Goal: Transaction & Acquisition: Purchase product/service

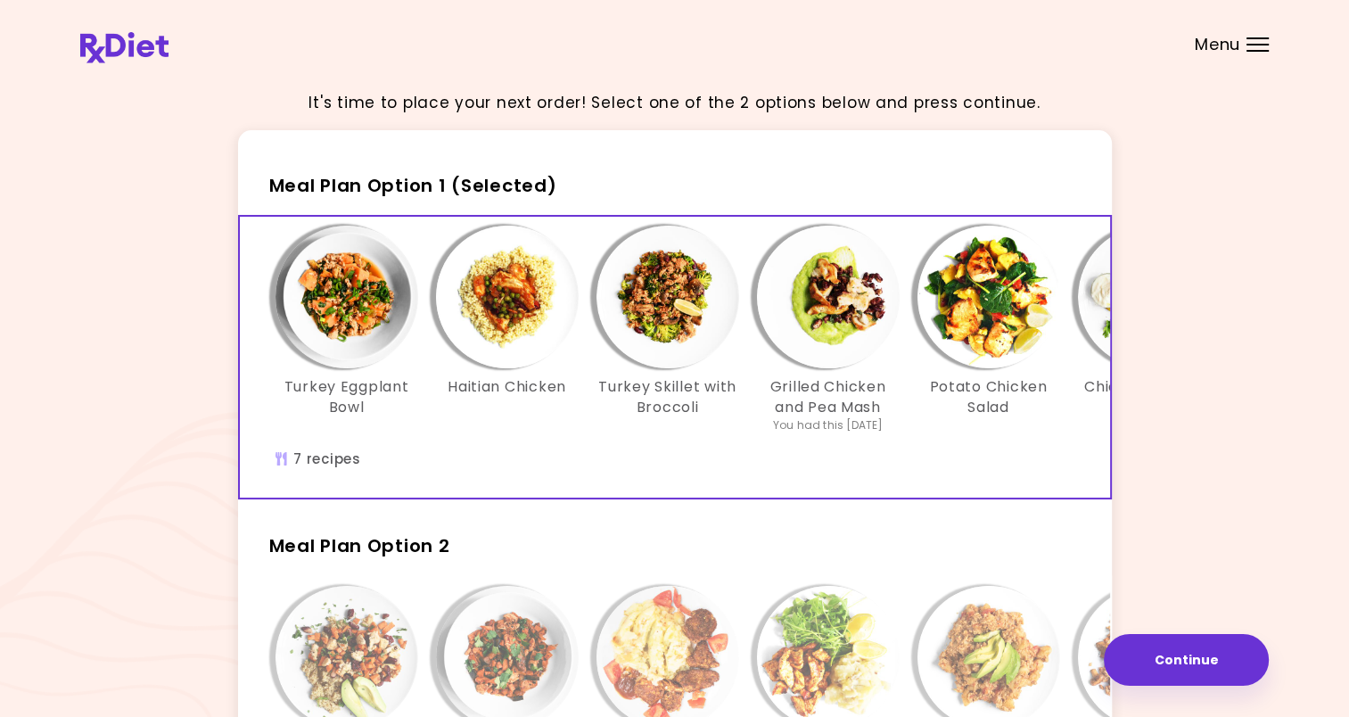
click at [1266, 48] on div "Menu" at bounding box center [1257, 44] width 22 height 14
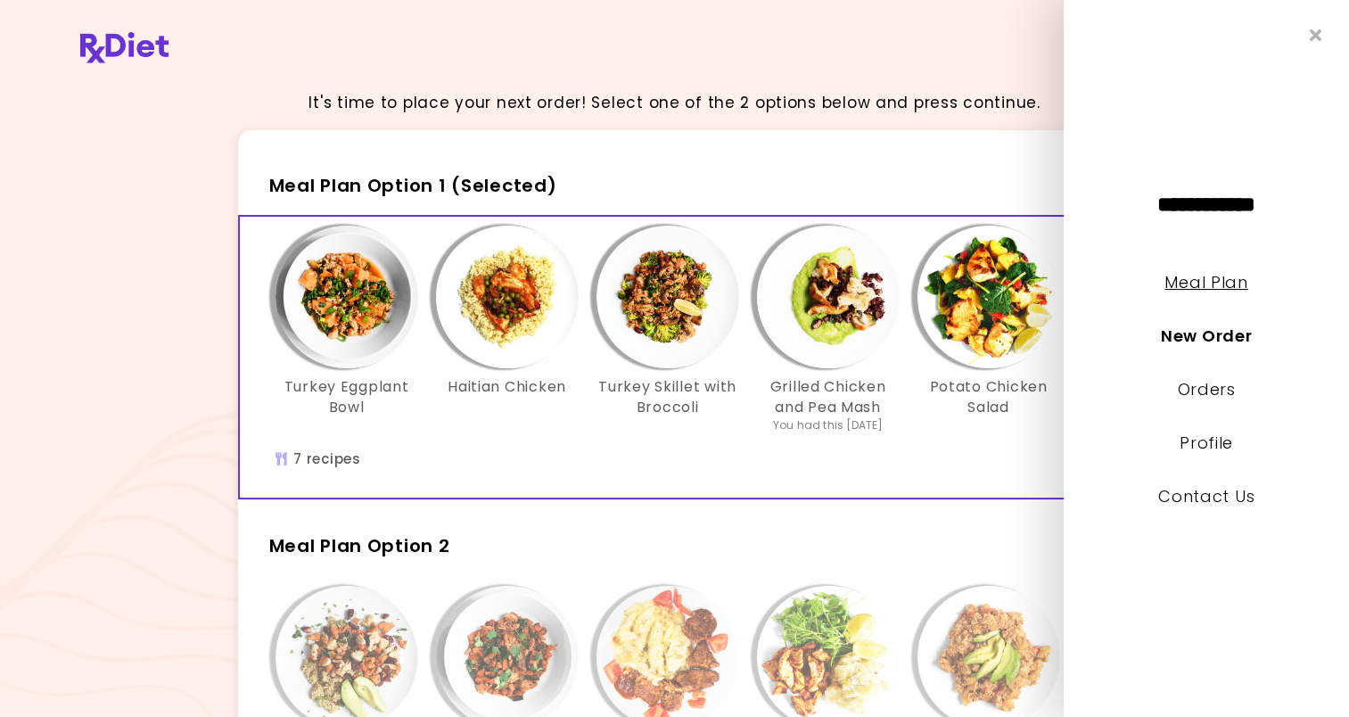
click at [1189, 292] on link "Meal Plan" at bounding box center [1205, 282] width 83 height 22
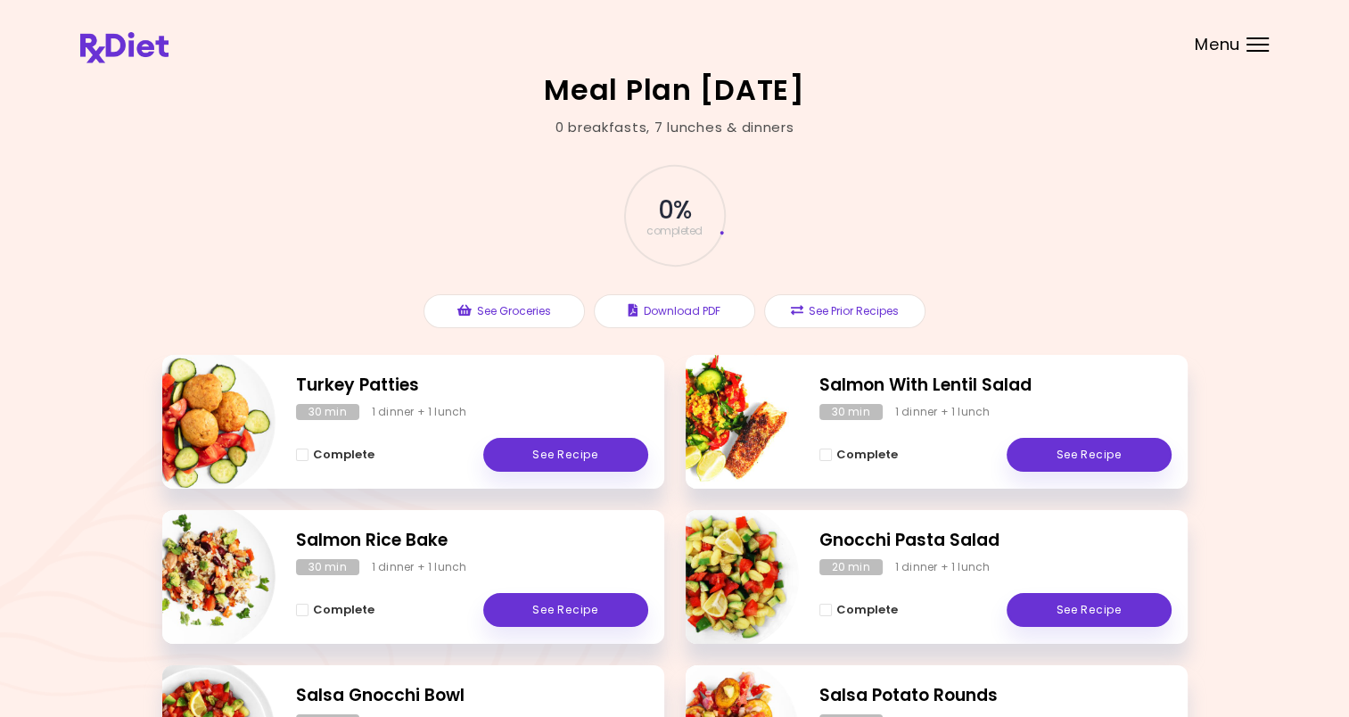
click at [1250, 37] on div at bounding box center [1257, 38] width 22 height 2
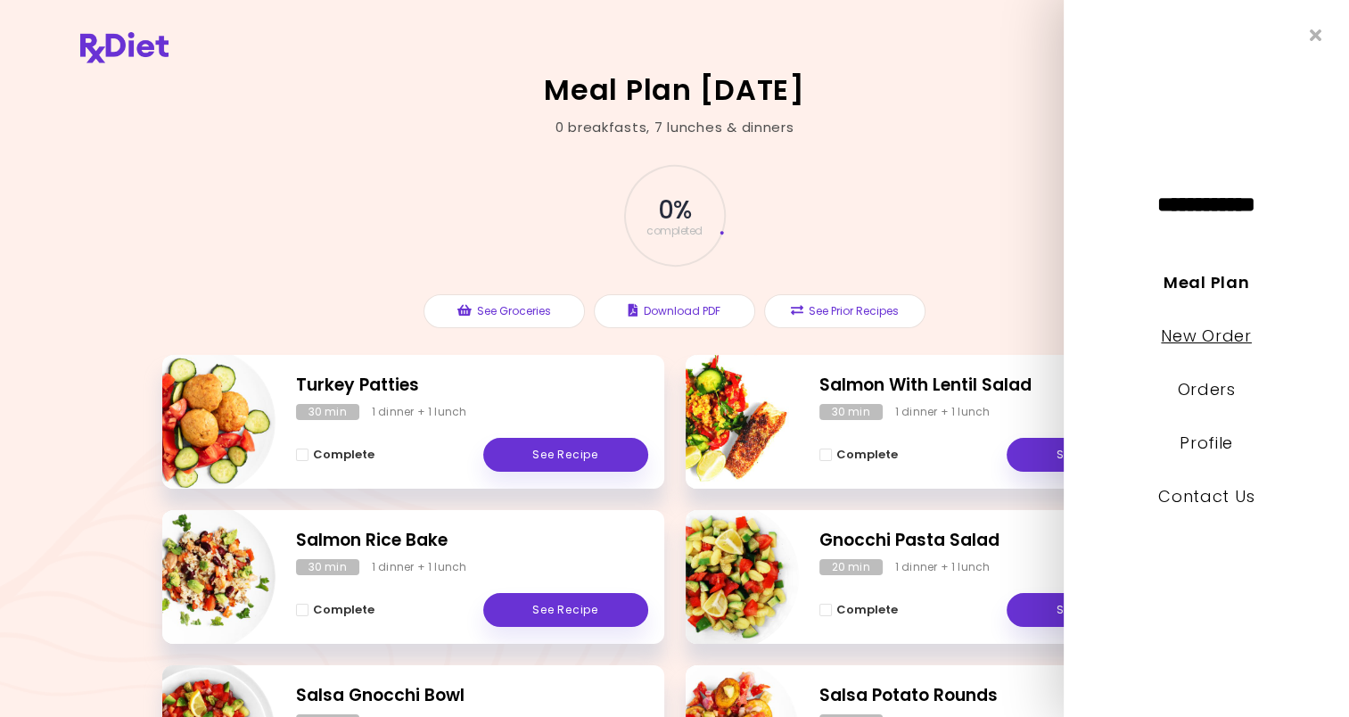
click at [1212, 336] on link "New Order" at bounding box center [1206, 336] width 90 height 22
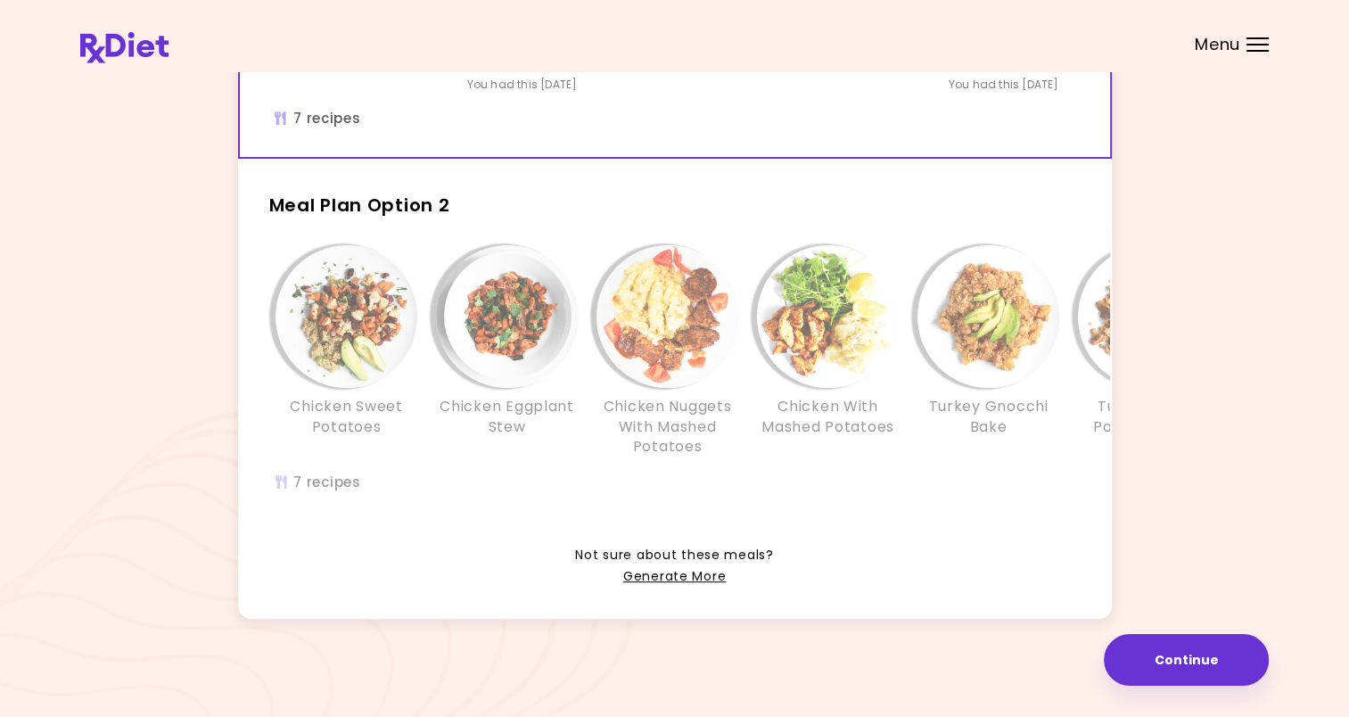
scroll to position [366, 0]
click at [677, 581] on link "Generate More" at bounding box center [674, 576] width 103 height 21
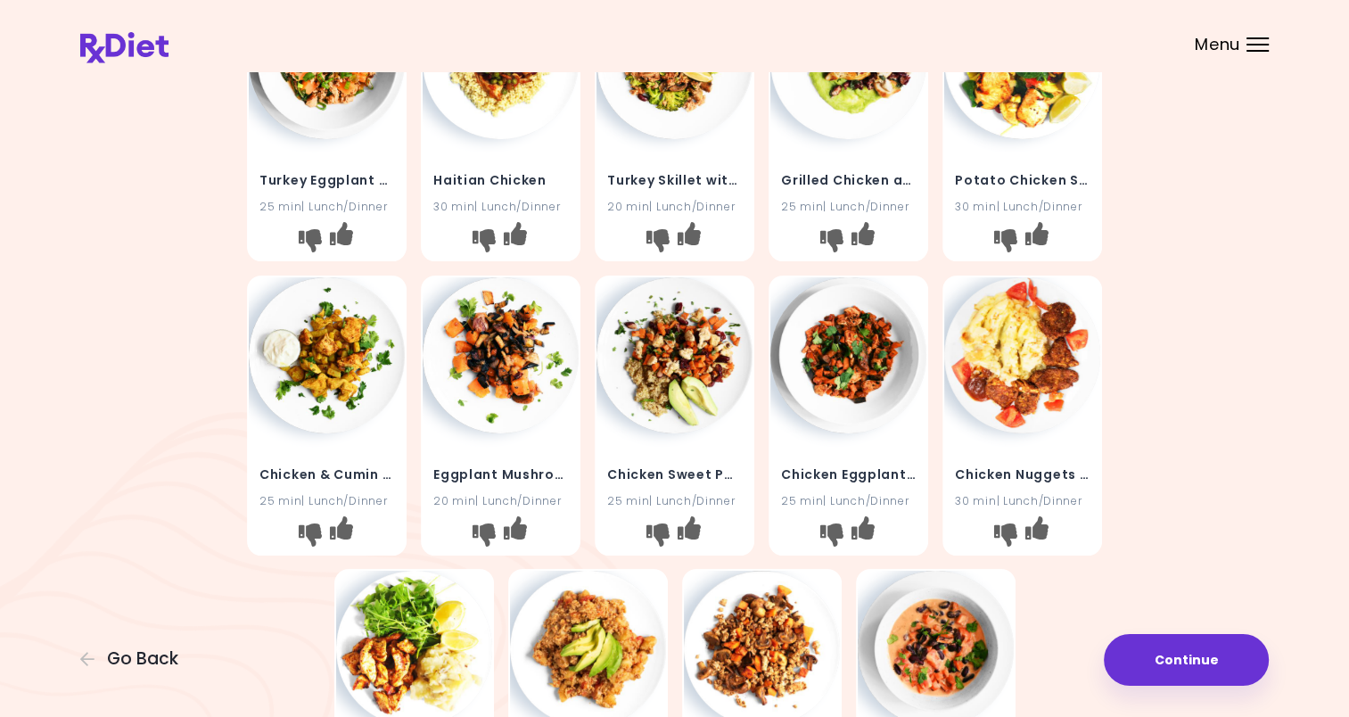
scroll to position [357, 0]
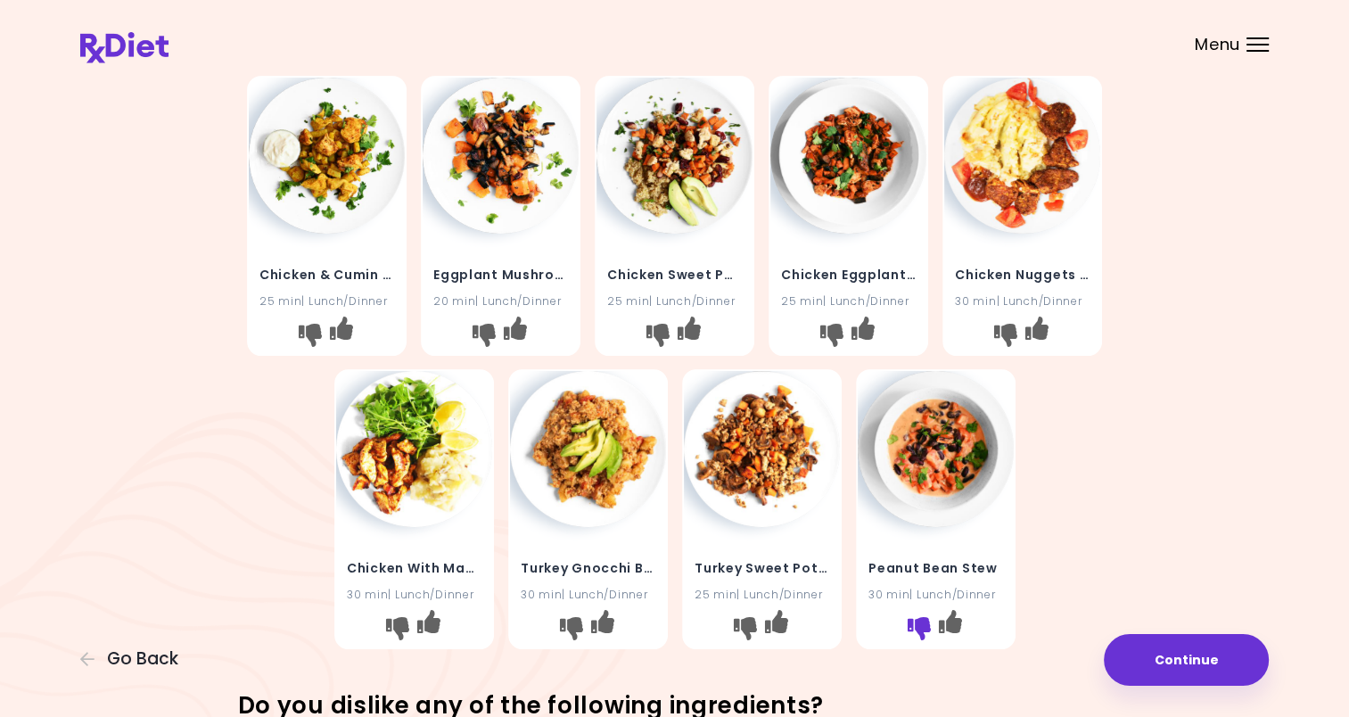
click at [918, 631] on icon "I don't like this recipe" at bounding box center [918, 628] width 23 height 23
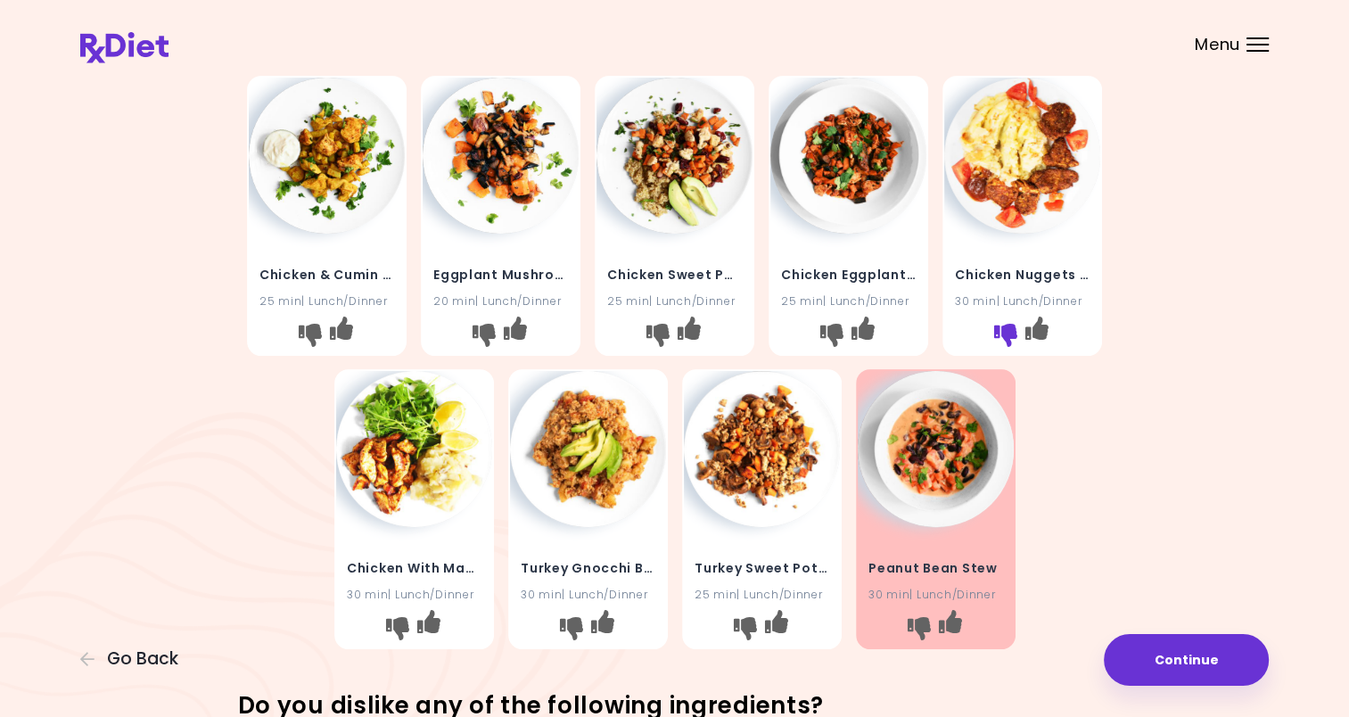
click at [1009, 332] on icon "I don't like this recipe" at bounding box center [1005, 334] width 23 height 23
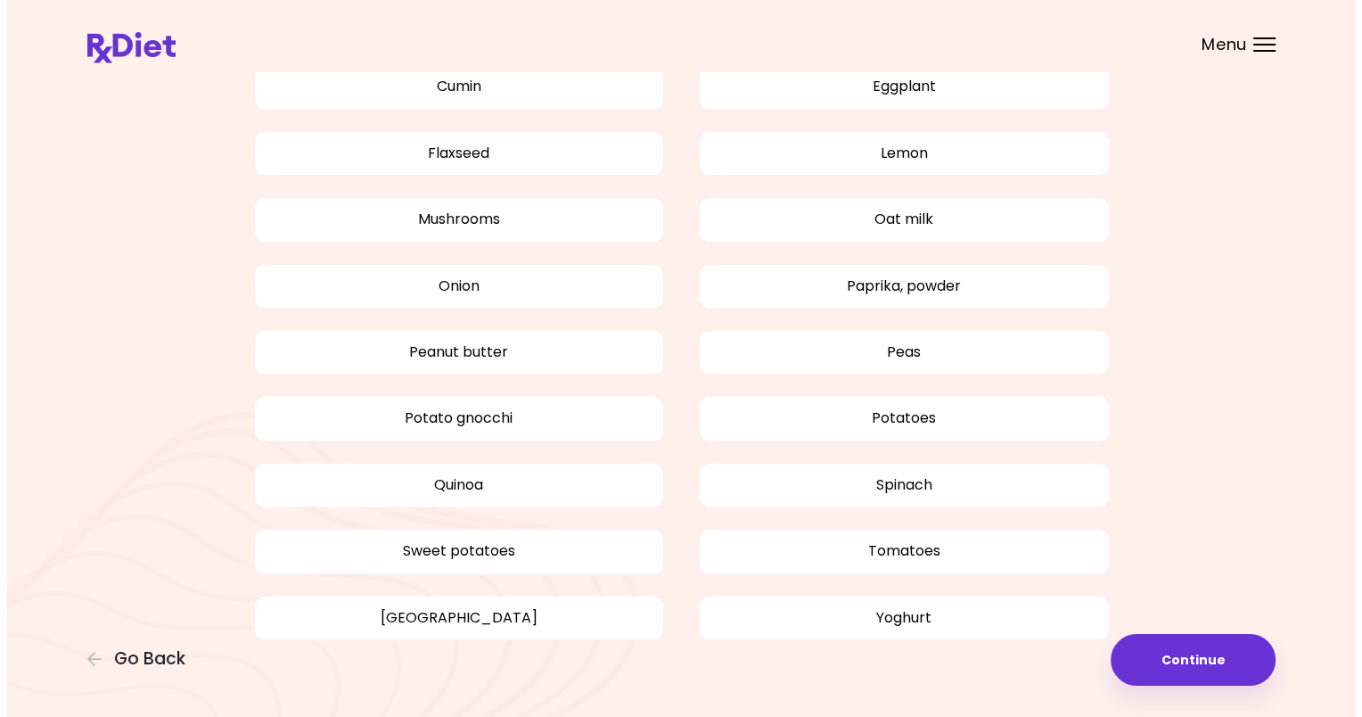
scroll to position [1324, 0]
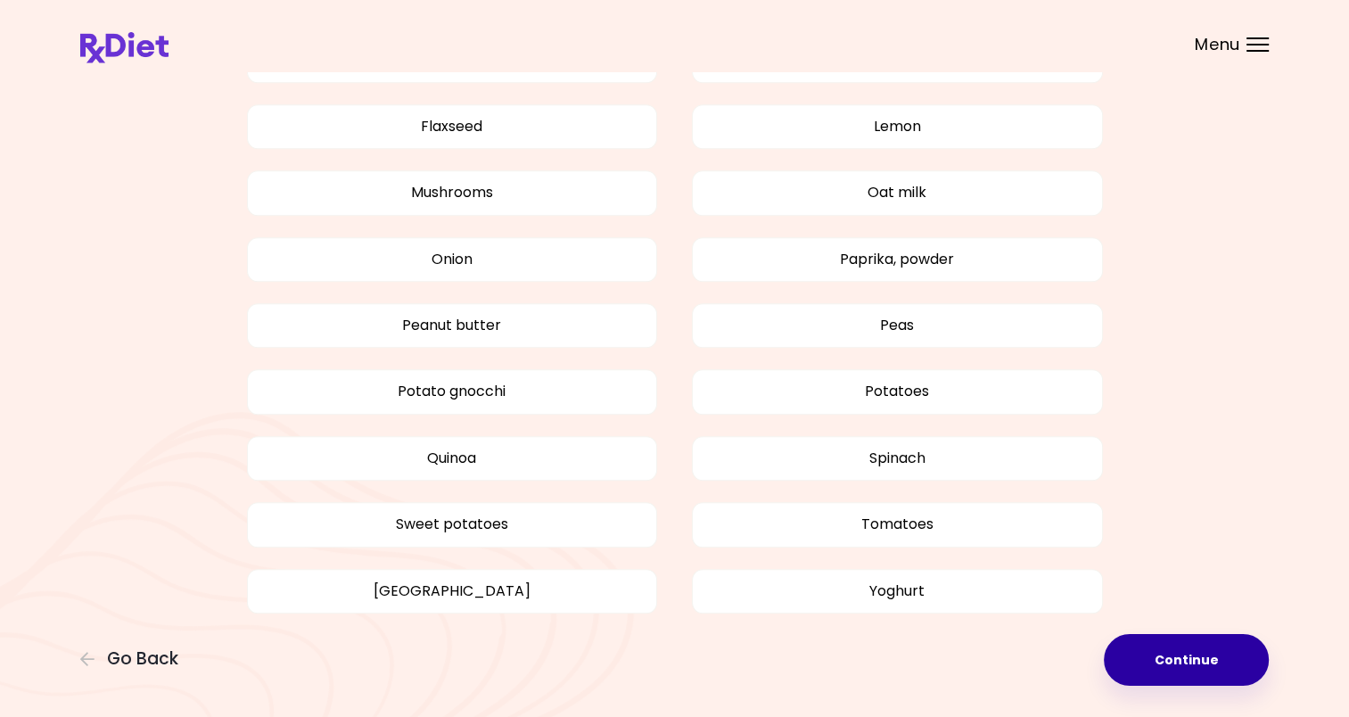
click at [1130, 656] on button "Continue" at bounding box center [1186, 660] width 165 height 52
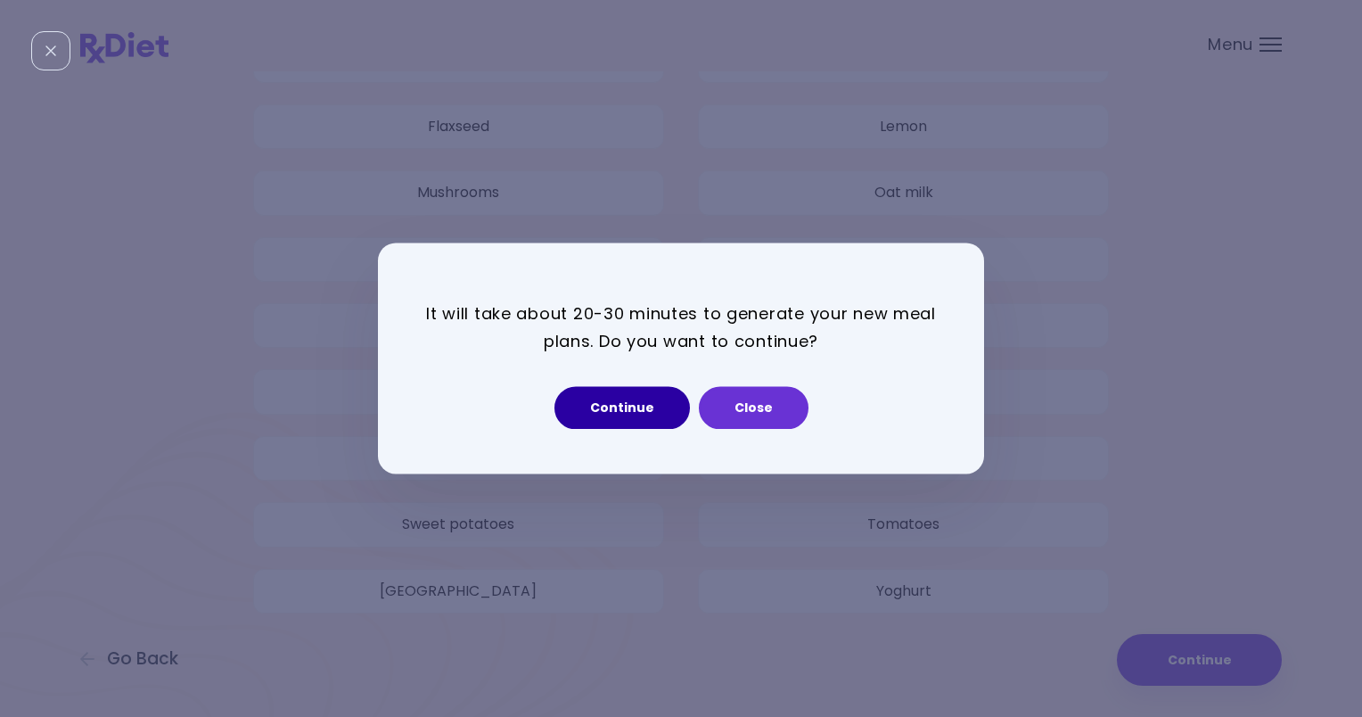
click at [627, 409] on button "Continue" at bounding box center [623, 408] width 136 height 43
select select "*"
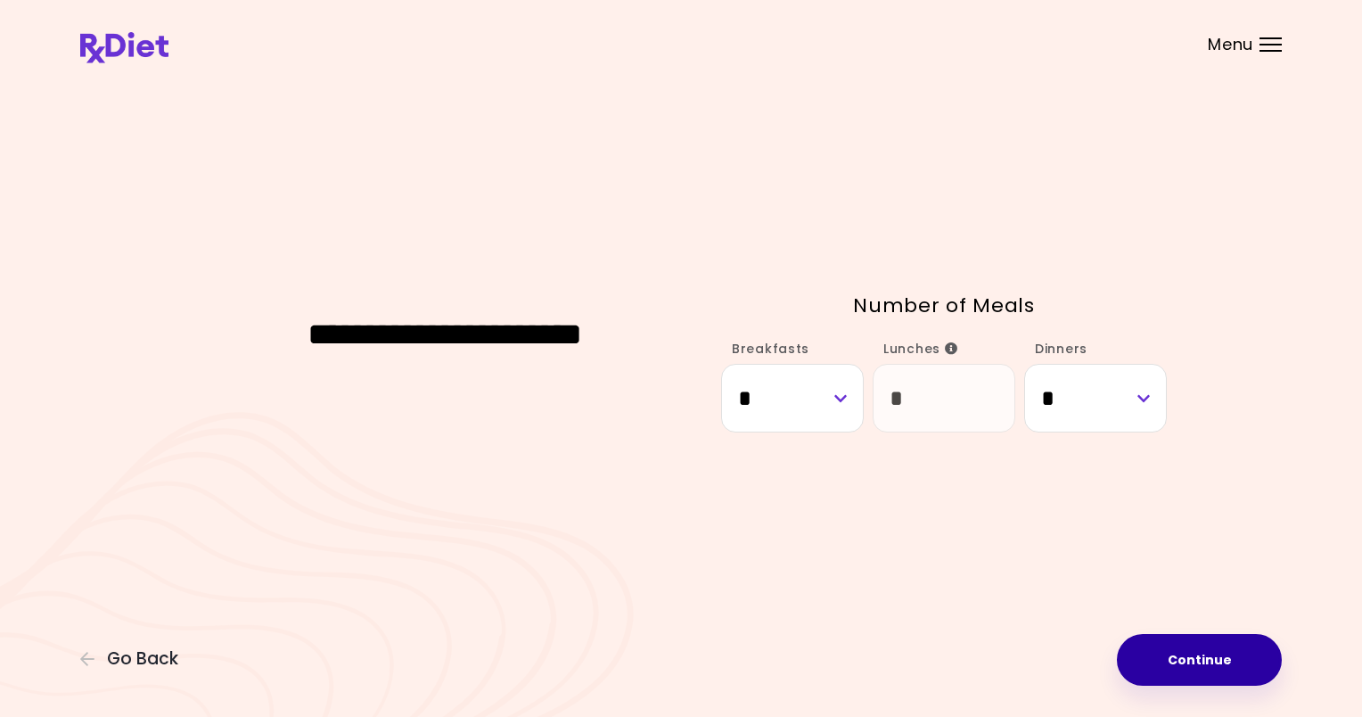
click at [1190, 663] on button "Continue" at bounding box center [1199, 660] width 165 height 52
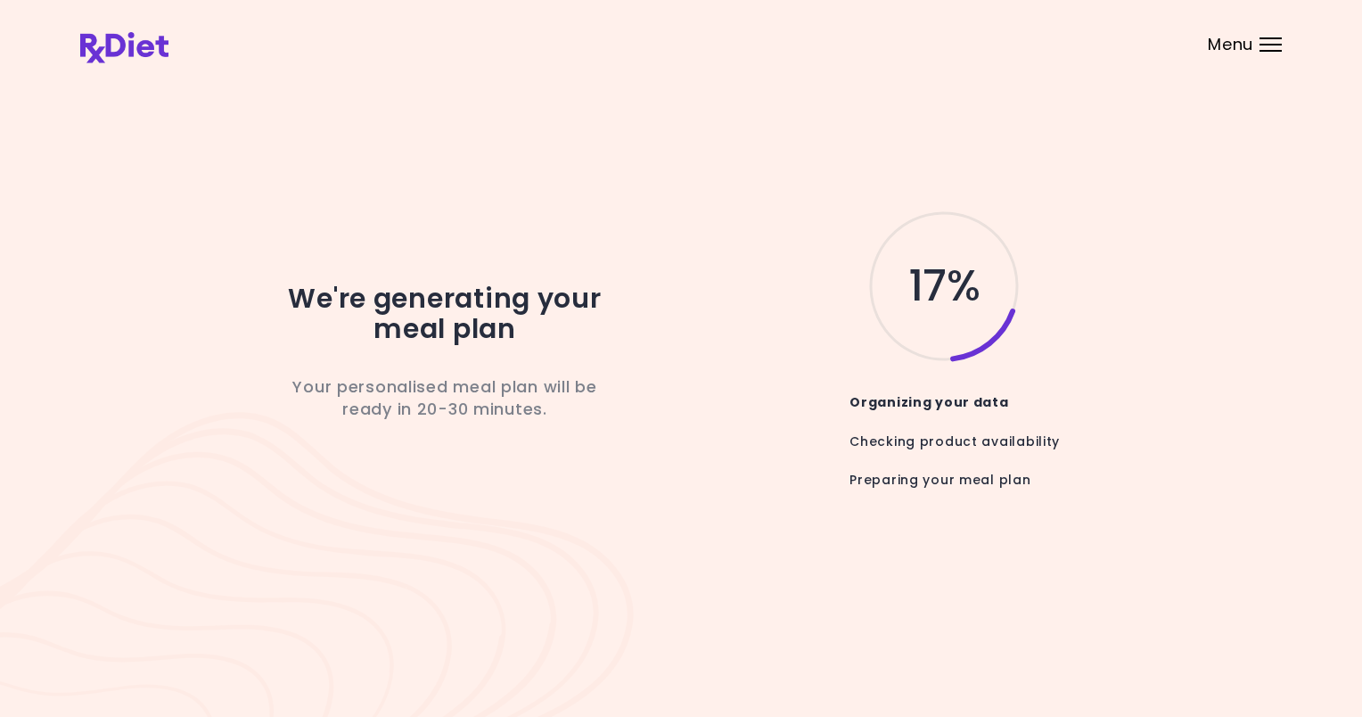
click at [760, 367] on div "17 % Organizing your data Checking product availability Preparing your meal plan" at bounding box center [930, 358] width 472 height 300
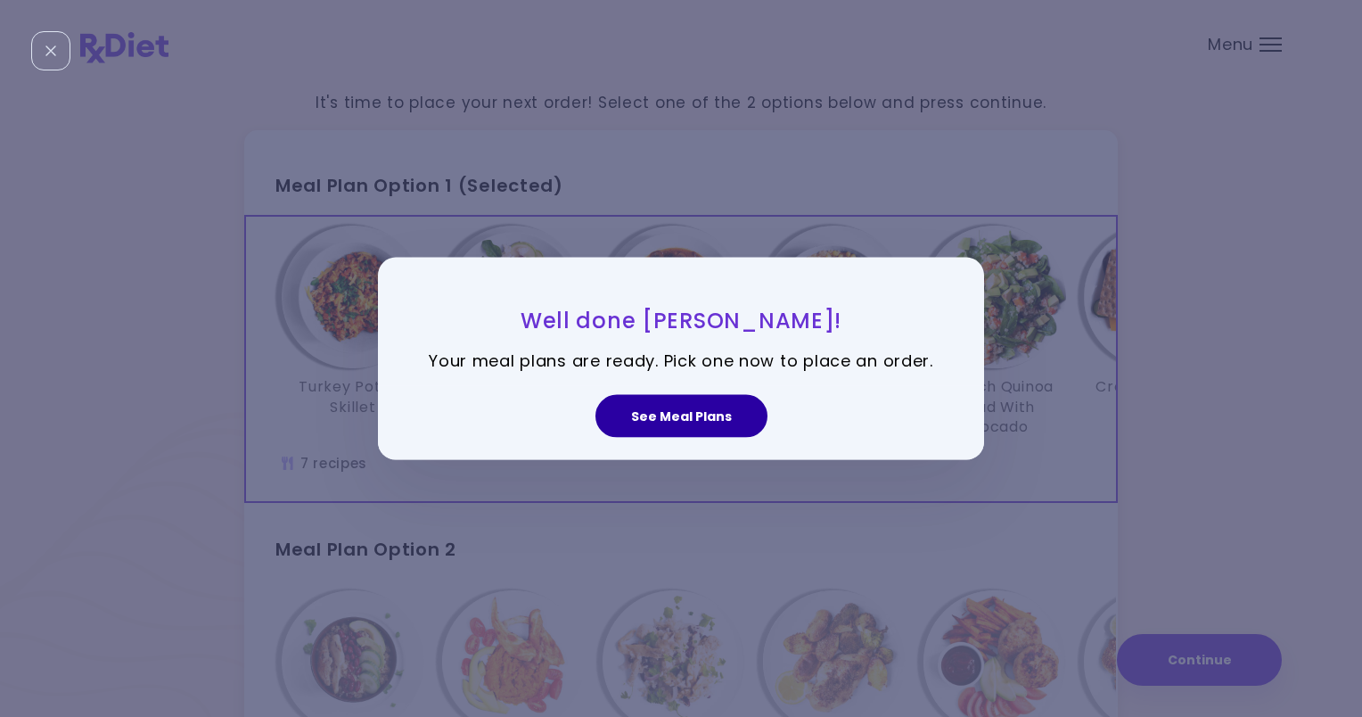
click at [663, 412] on button "See Meal Plans" at bounding box center [682, 415] width 172 height 43
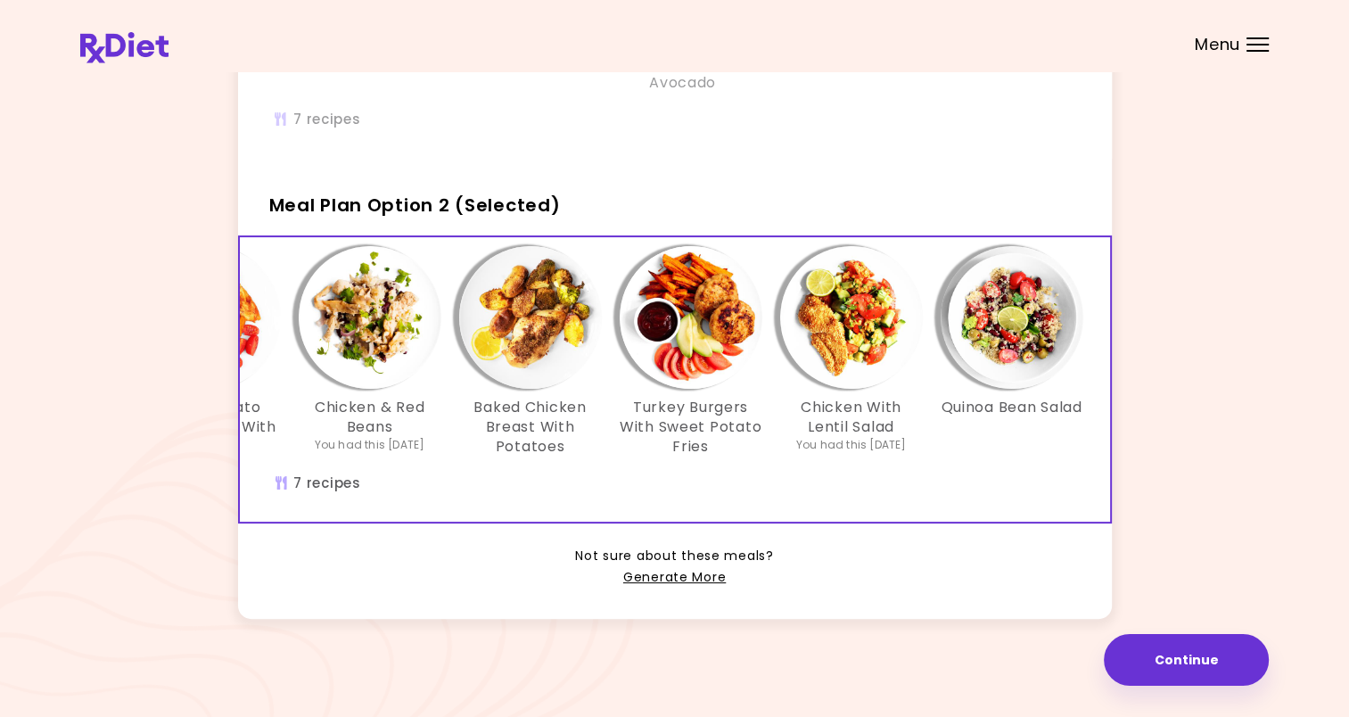
scroll to position [0, 306]
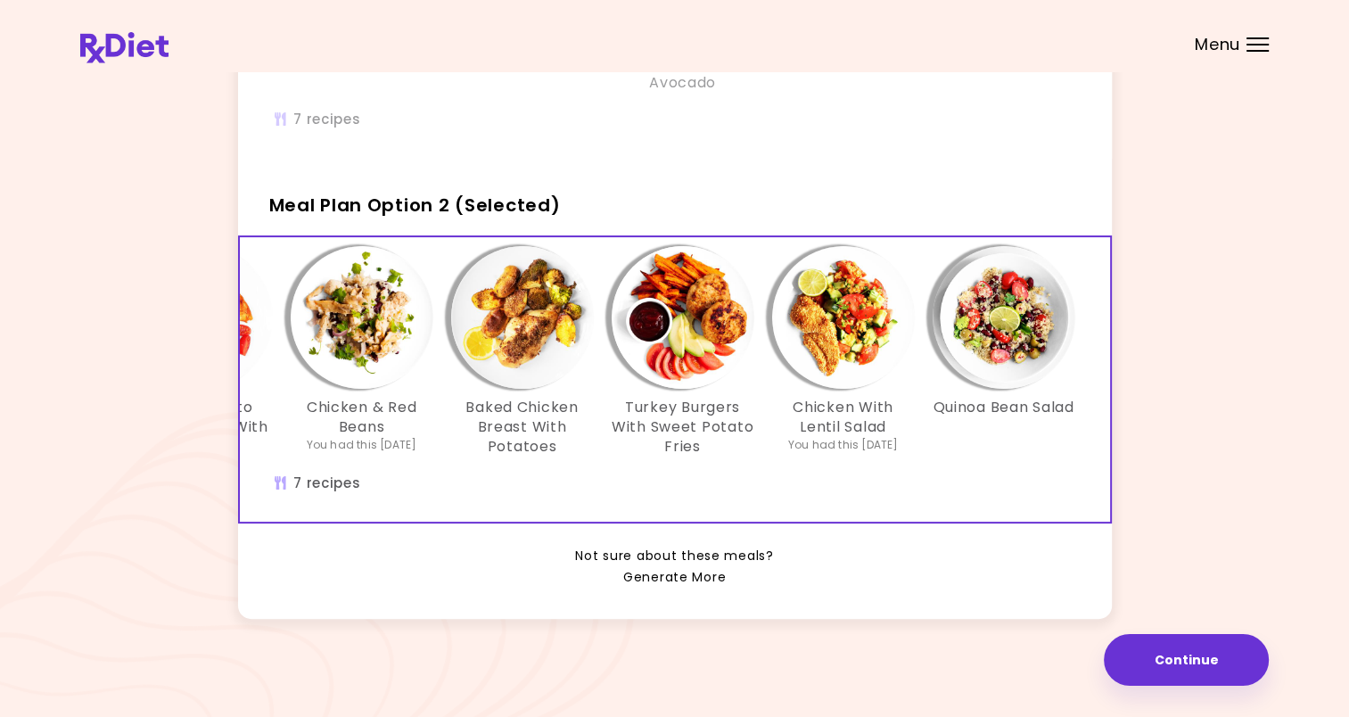
click at [678, 588] on link "Generate More" at bounding box center [674, 577] width 103 height 21
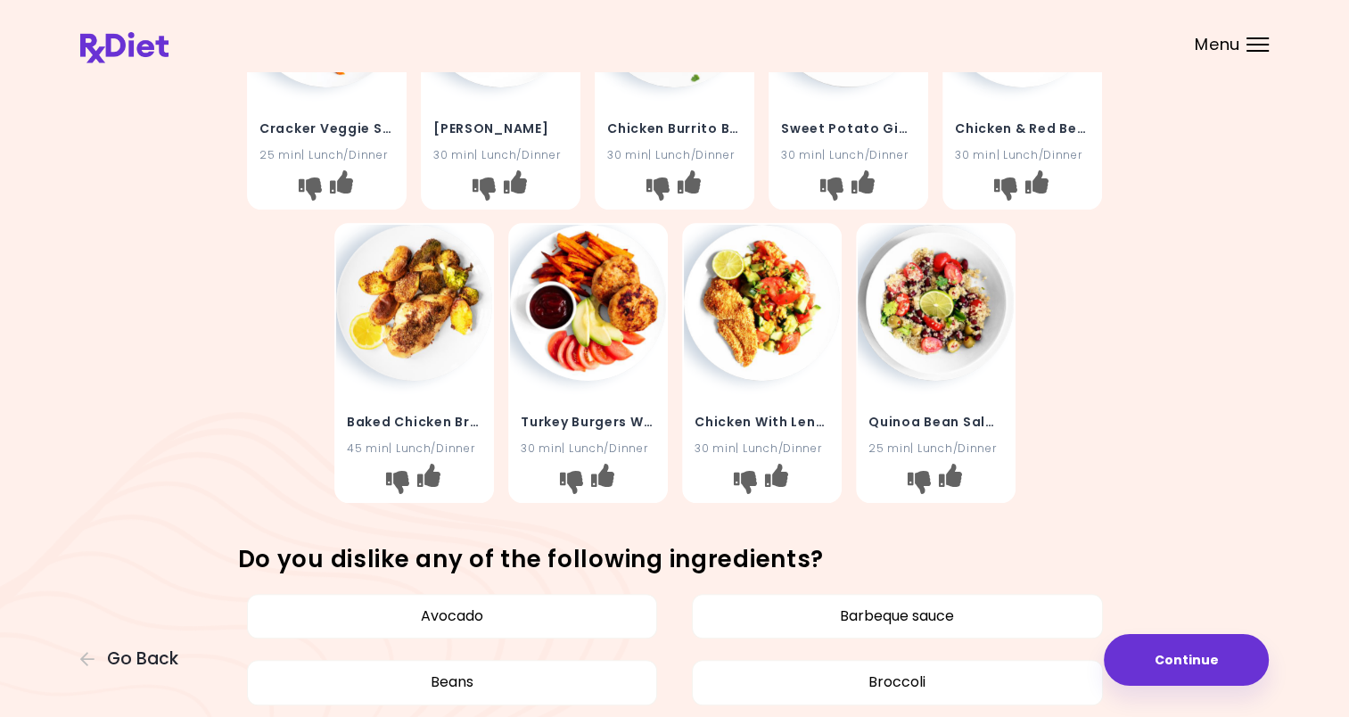
scroll to position [535, 0]
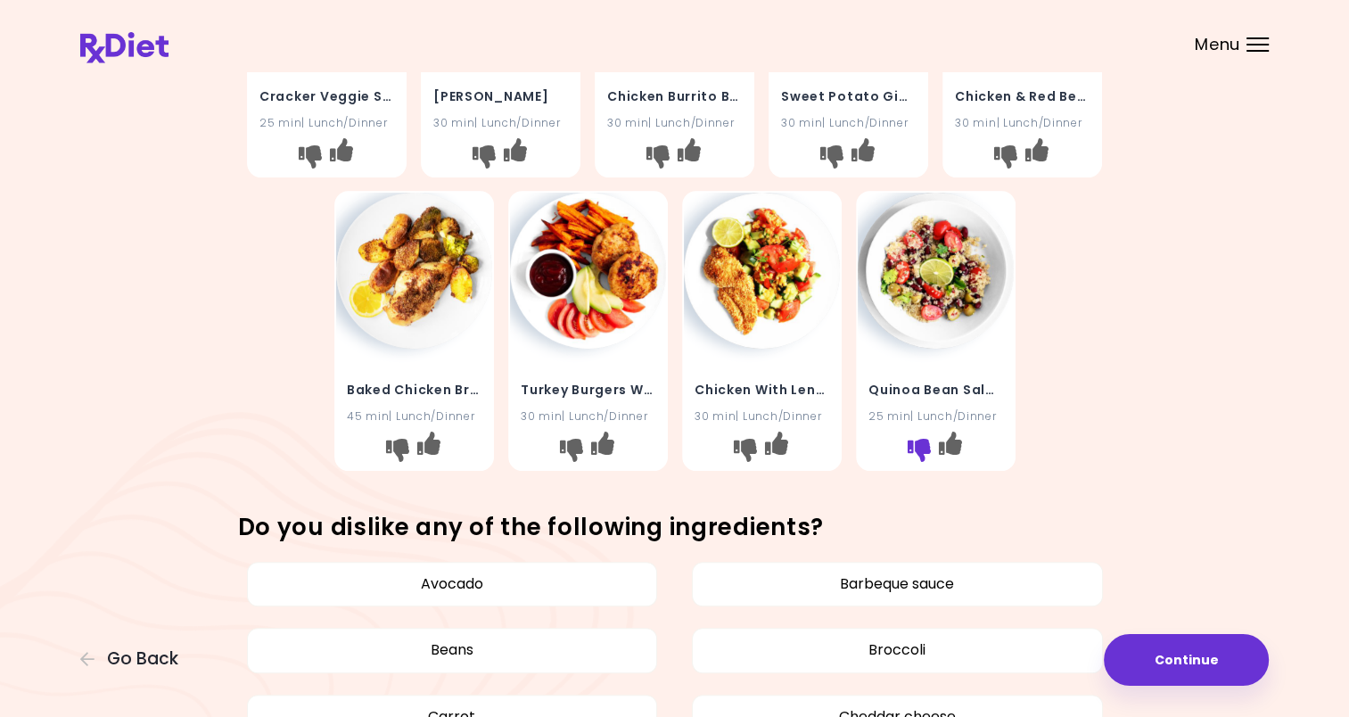
click at [913, 447] on icon "I don't like this recipe" at bounding box center [918, 450] width 23 height 23
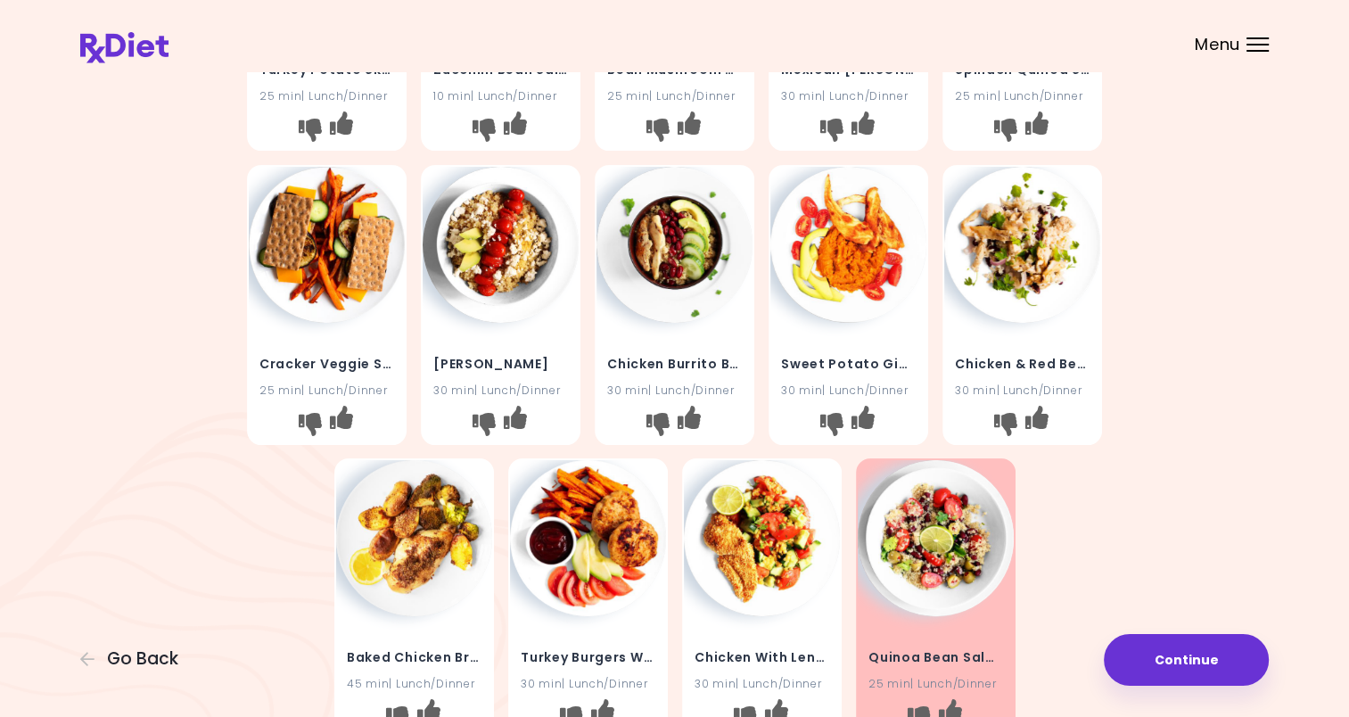
scroll to position [267, 0]
click at [303, 424] on icon "I don't like this recipe" at bounding box center [310, 423] width 23 height 23
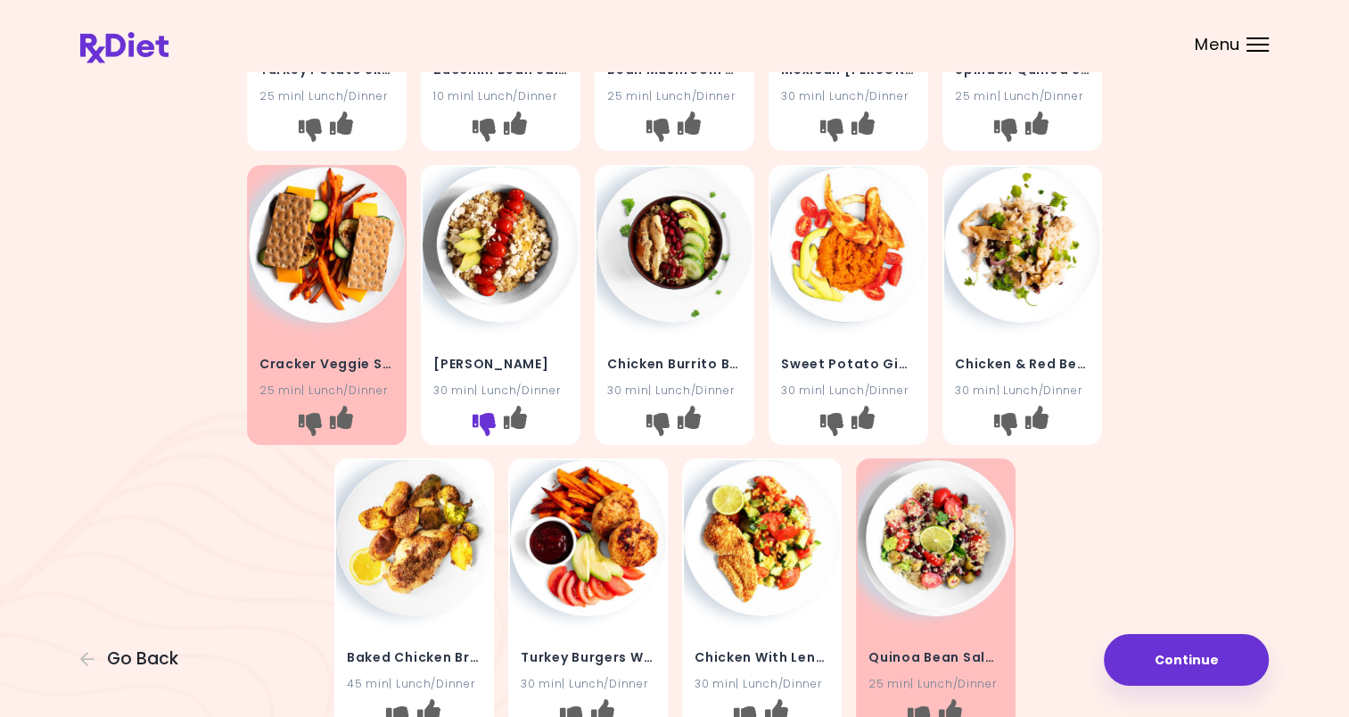
click at [478, 420] on icon "I don't like this recipe" at bounding box center [483, 423] width 23 height 23
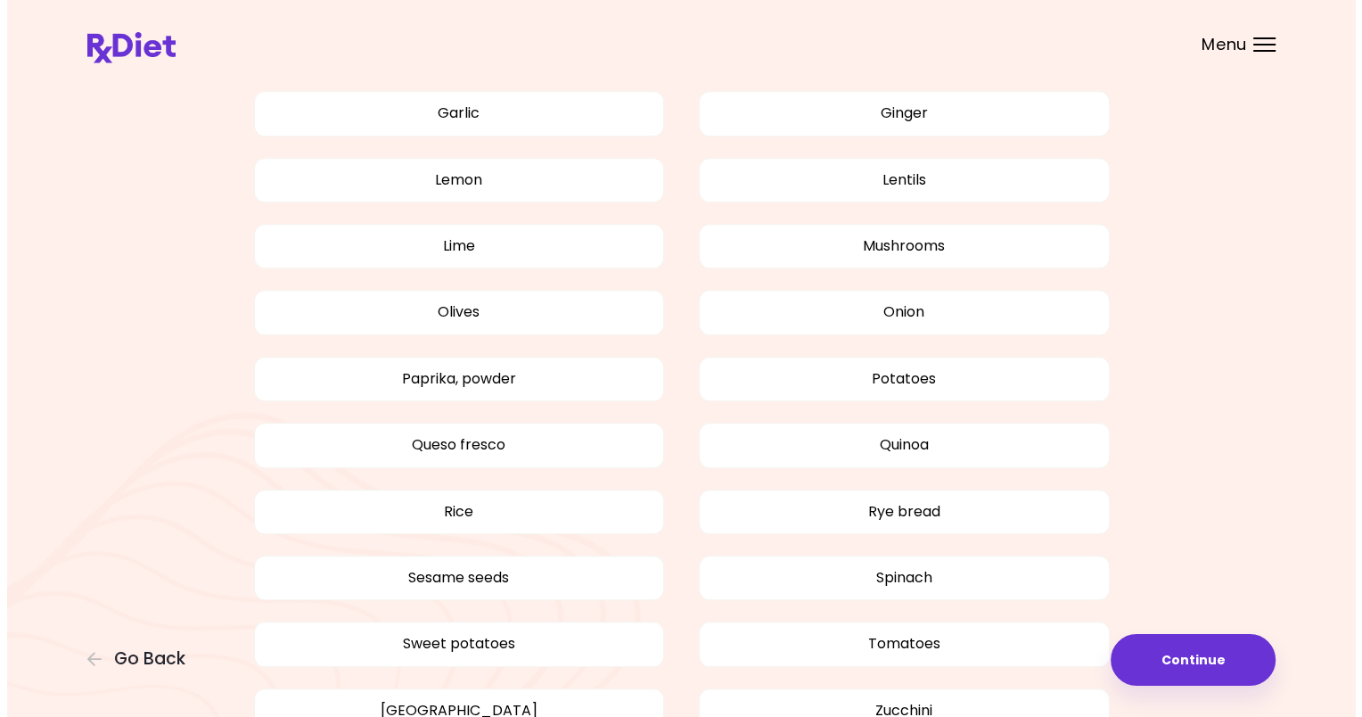
scroll to position [1523, 0]
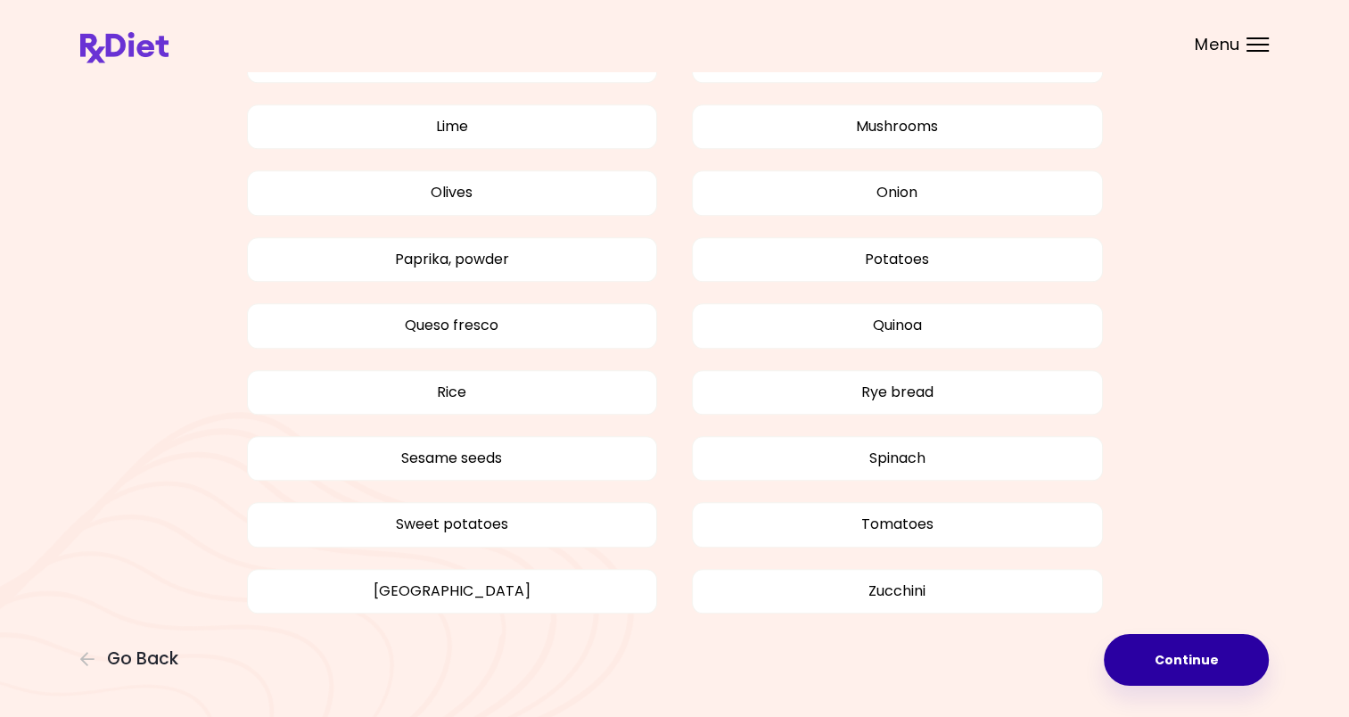
click at [1198, 654] on button "Continue" at bounding box center [1186, 660] width 165 height 52
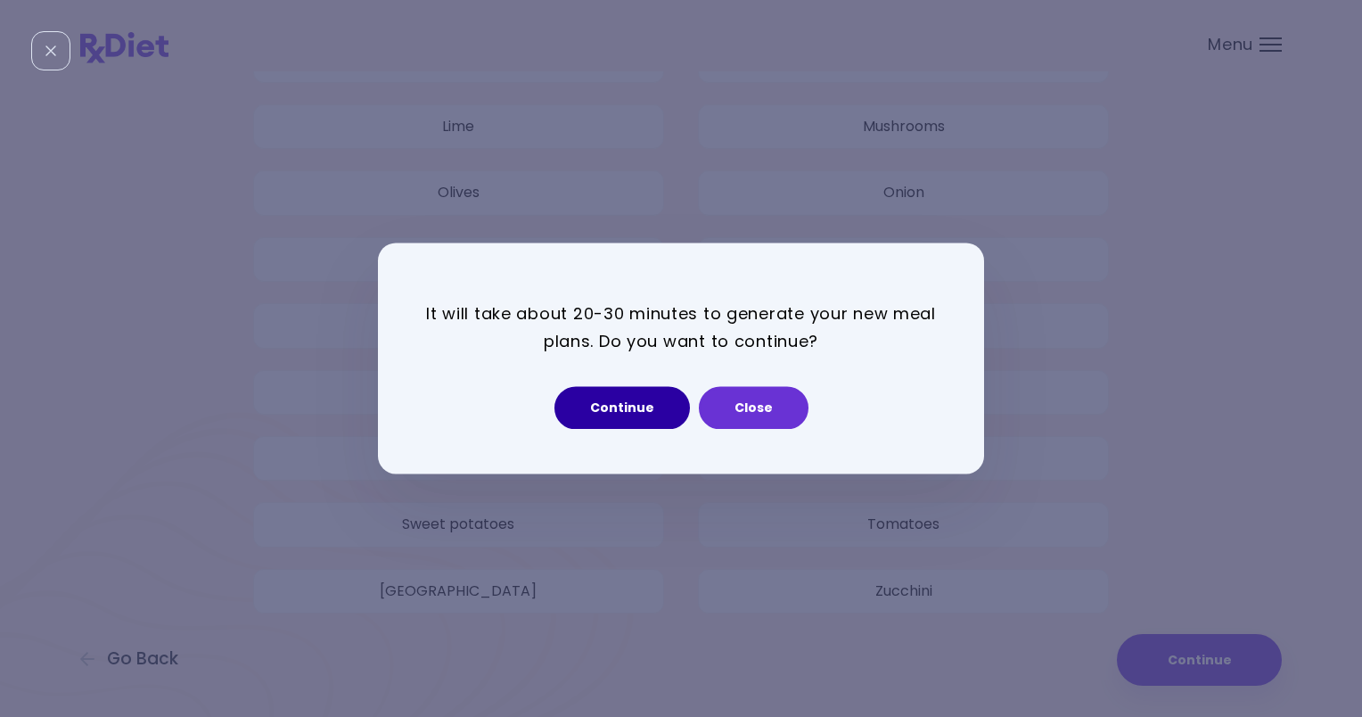
click at [626, 423] on button "Continue" at bounding box center [623, 408] width 136 height 43
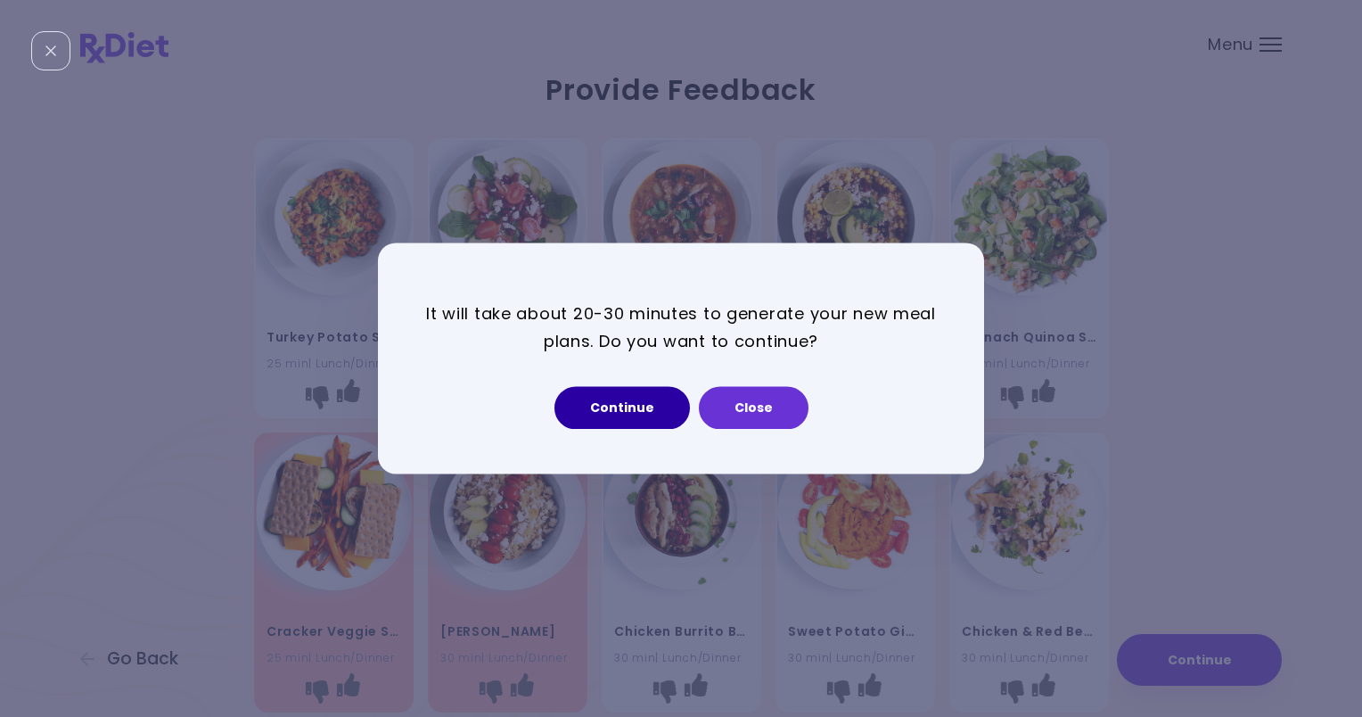
select select "*"
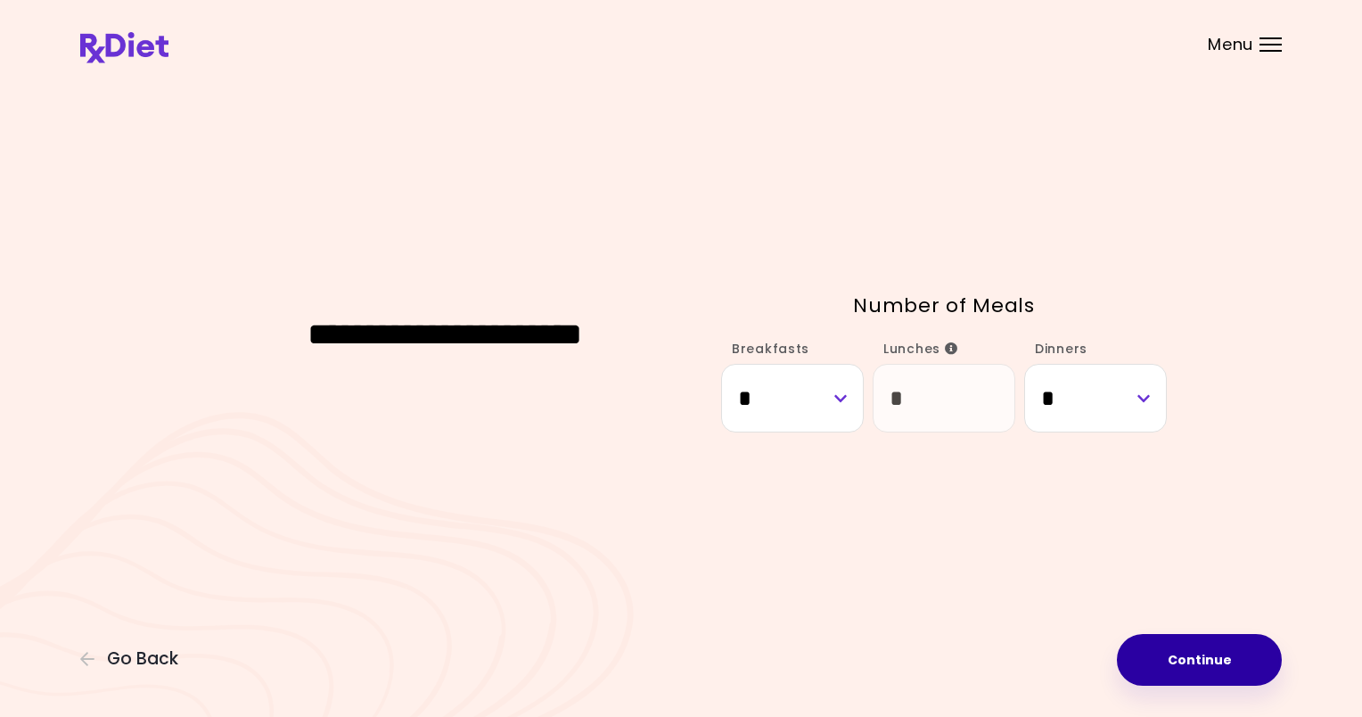
click at [1187, 661] on button "Continue" at bounding box center [1199, 660] width 165 height 52
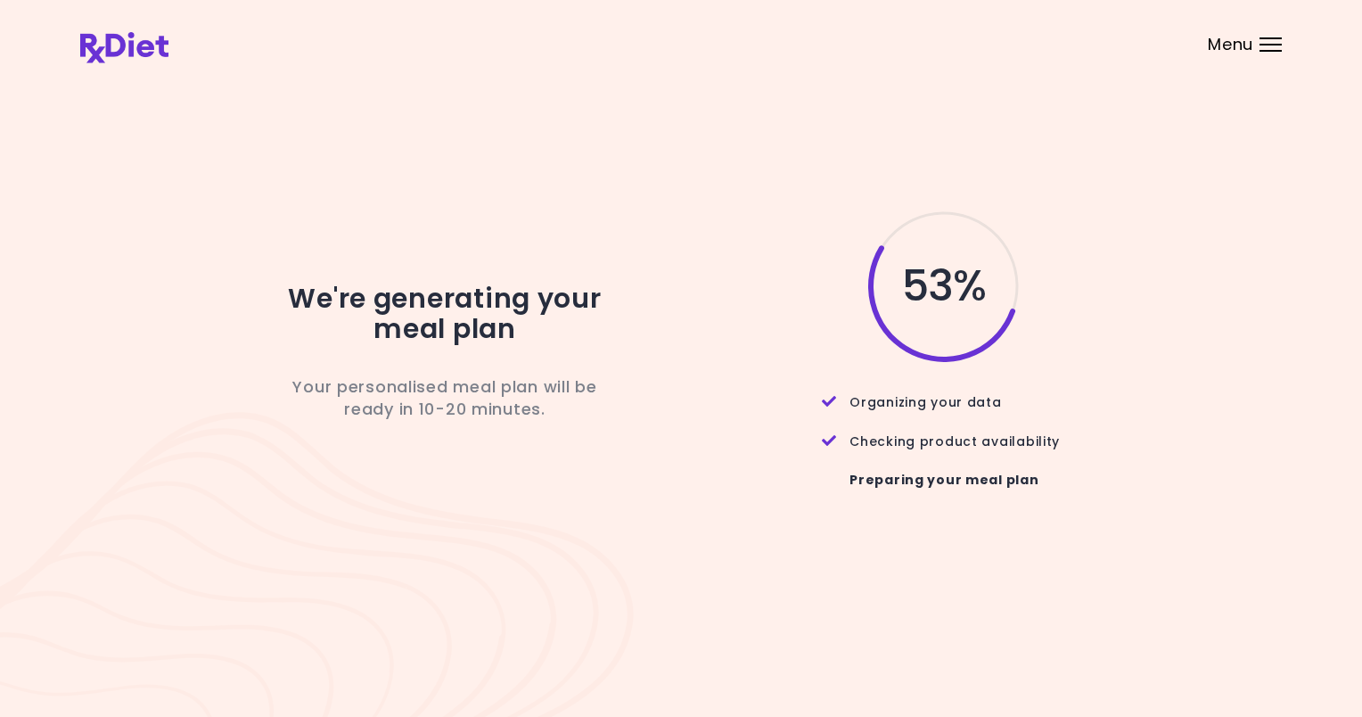
click at [681, 203] on div "We're generating your meal plan Your personalised meal plan will be ready in 10…" at bounding box center [681, 358] width 1202 height 565
drag, startPoint x: 681, startPoint y: 203, endPoint x: 849, endPoint y: 166, distance: 171.7
click at [849, 166] on div "We're generating your meal plan Your personalised meal plan will be ready in 10…" at bounding box center [681, 358] width 1202 height 565
click at [1229, 315] on div "We're generating your meal plan Your personalised meal plan will be ready in 5-…" at bounding box center [681, 358] width 1202 height 300
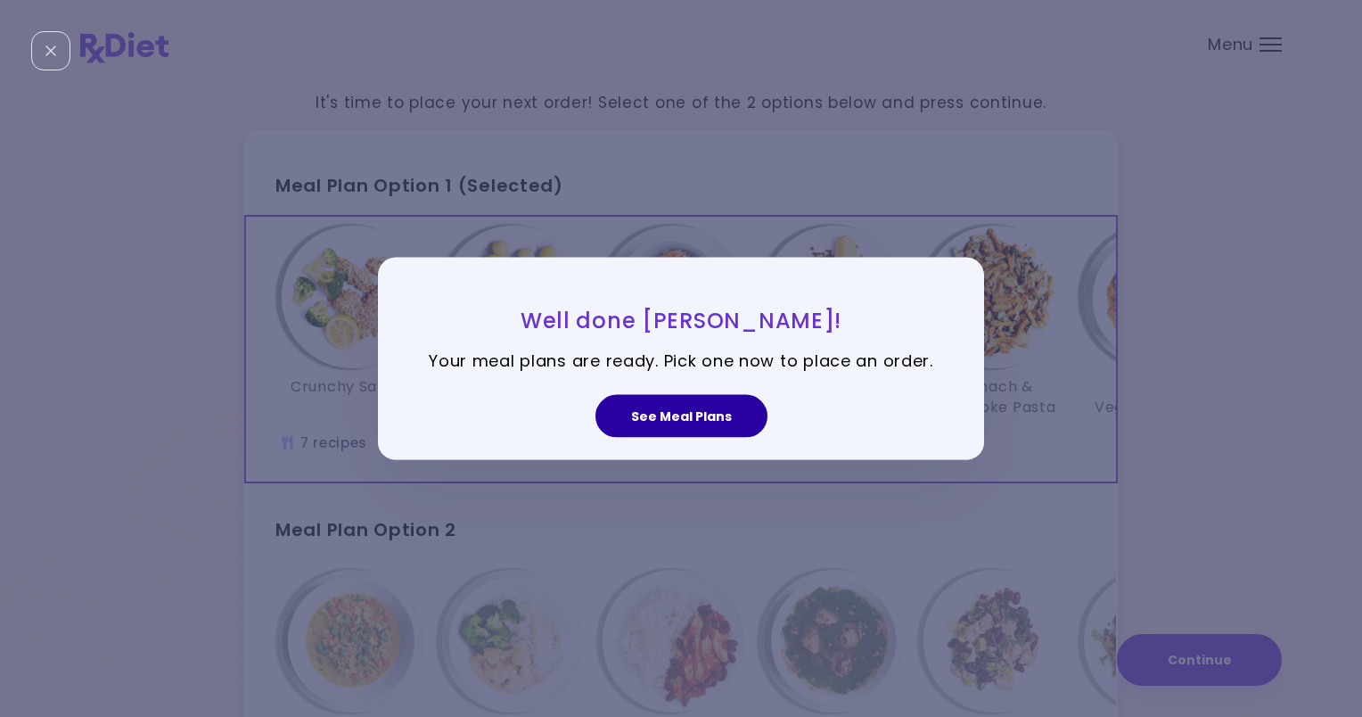
click at [699, 410] on button "See Meal Plans" at bounding box center [682, 415] width 172 height 43
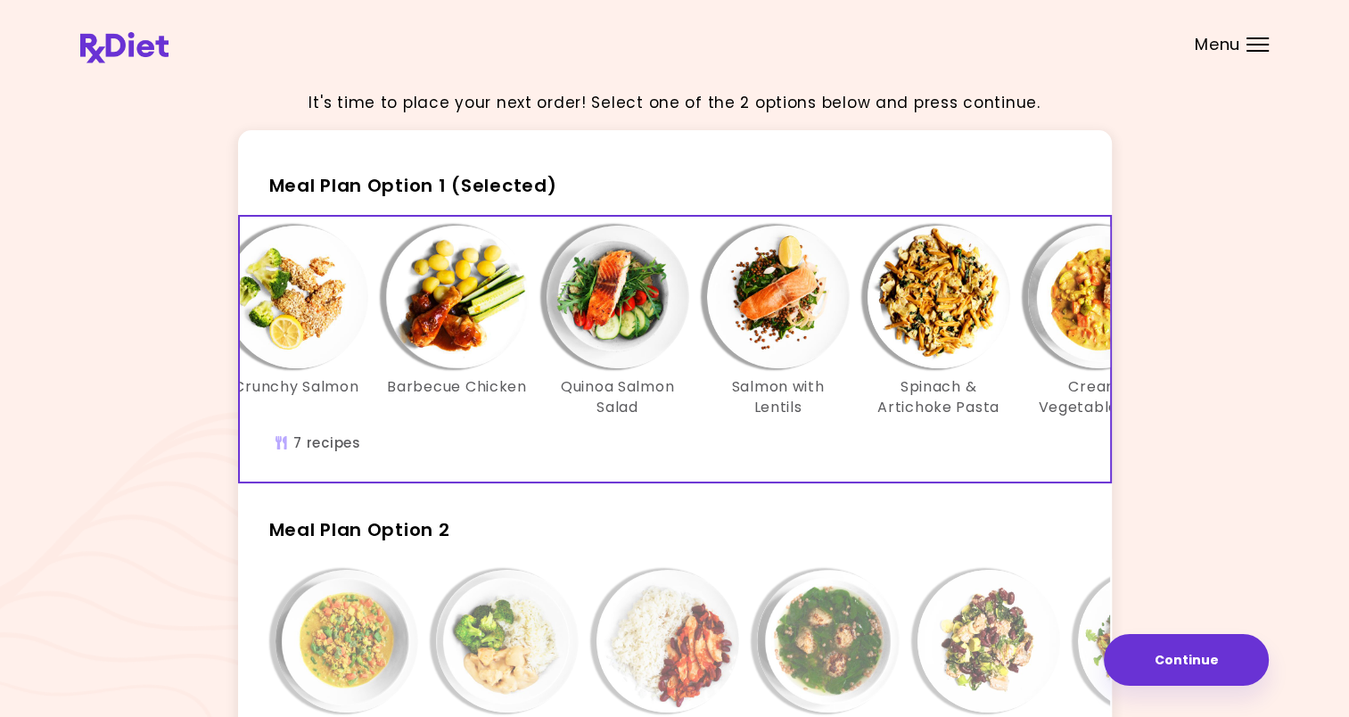
scroll to position [0, 20]
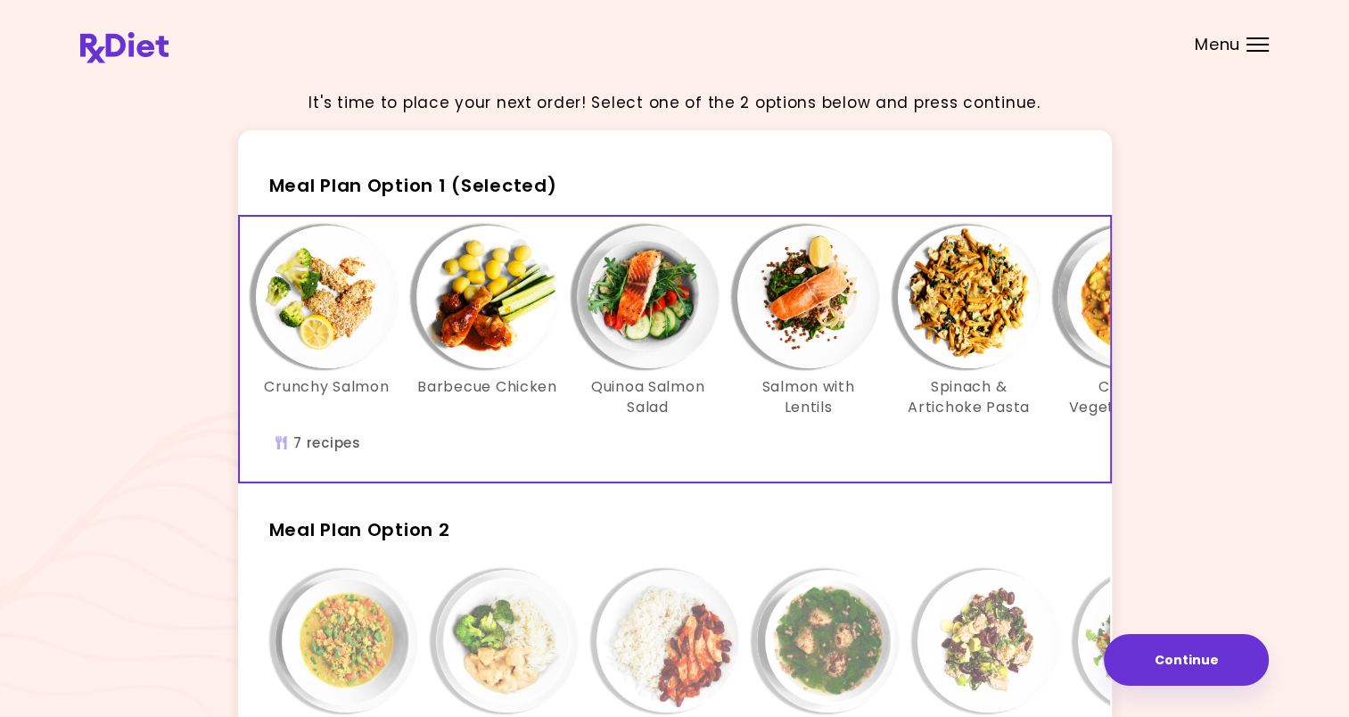
click at [981, 334] on img "Info - Spinach & Artichoke Pasta - Meal Plan Option 1 (Selected)" at bounding box center [969, 297] width 143 height 143
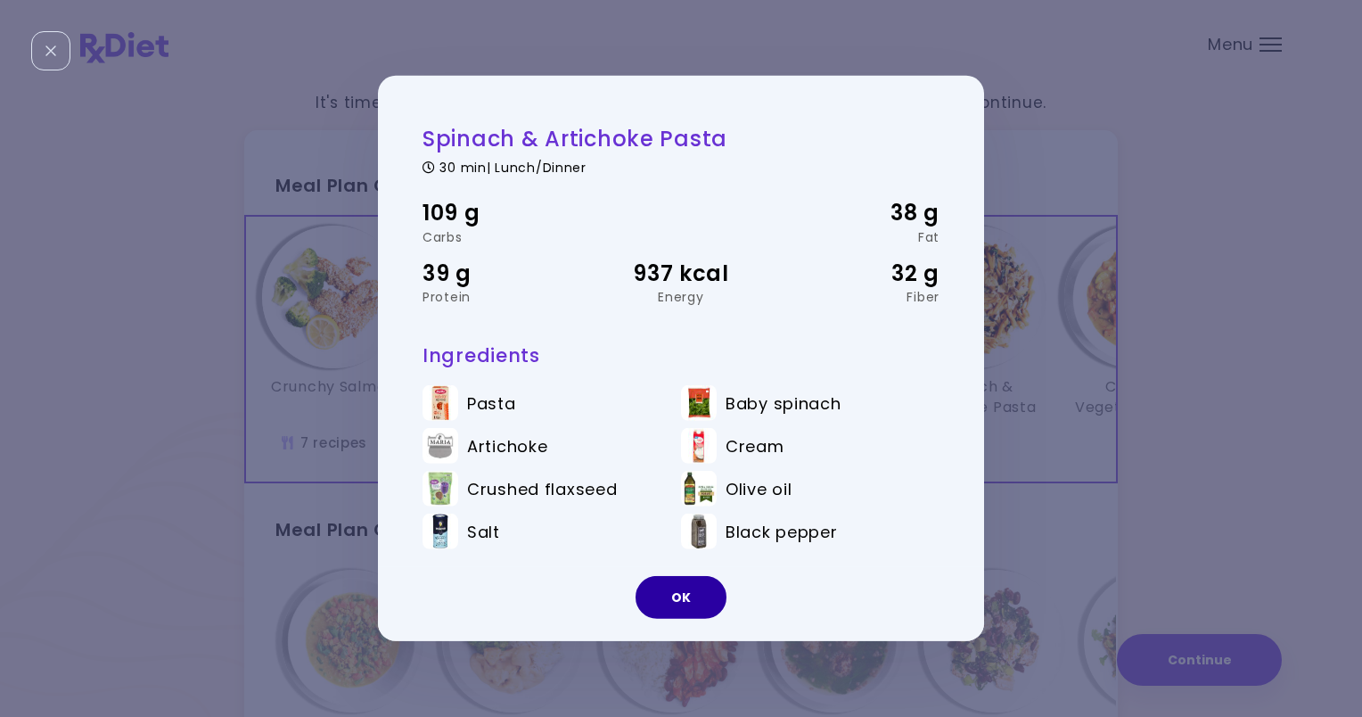
click at [676, 611] on button "OK" at bounding box center [681, 597] width 91 height 43
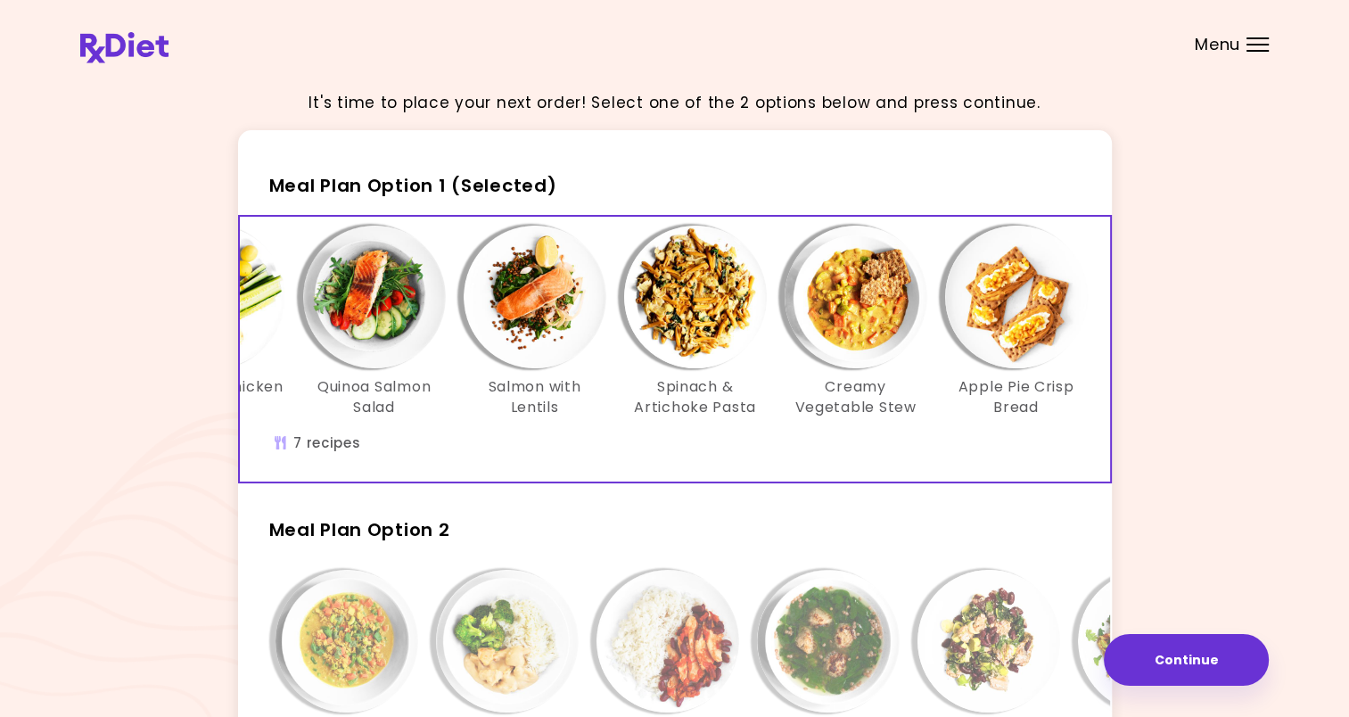
scroll to position [0, 306]
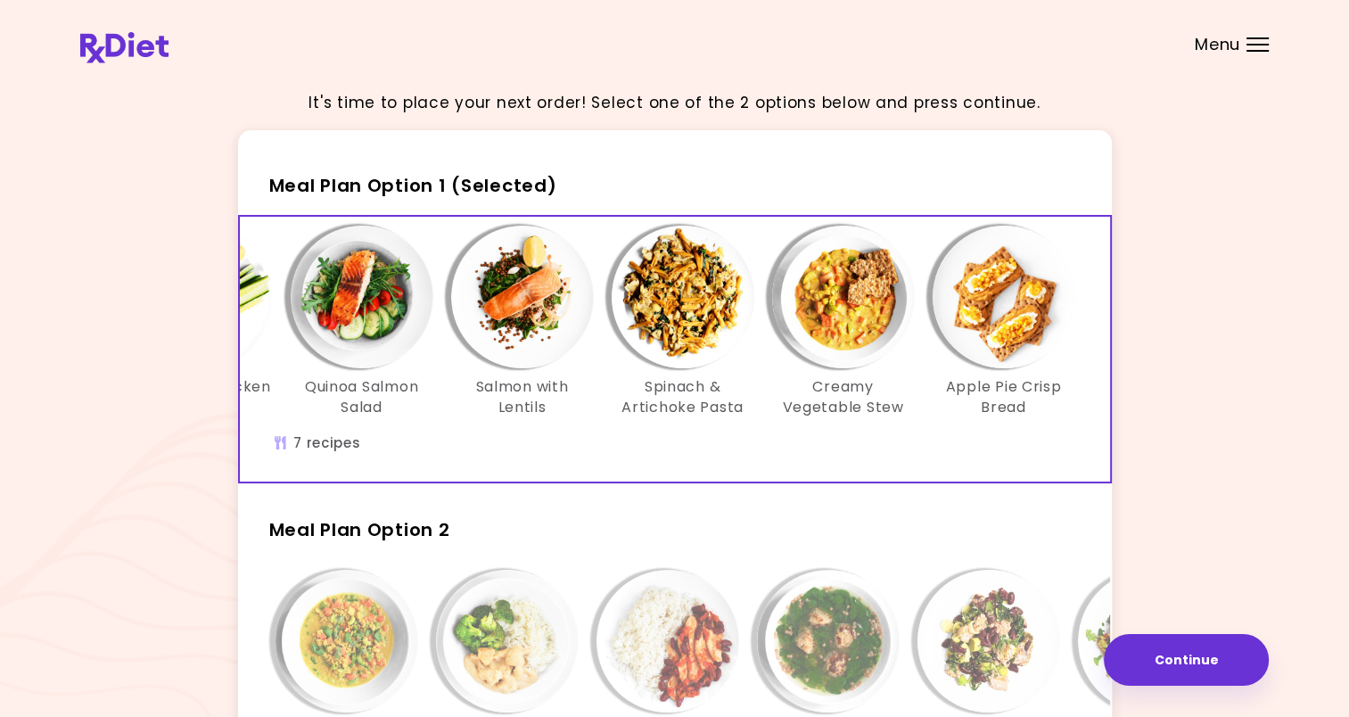
click at [865, 314] on img "Info - Creamy Vegetable Stew - Meal Plan Option 1 (Selected)" at bounding box center [843, 297] width 143 height 143
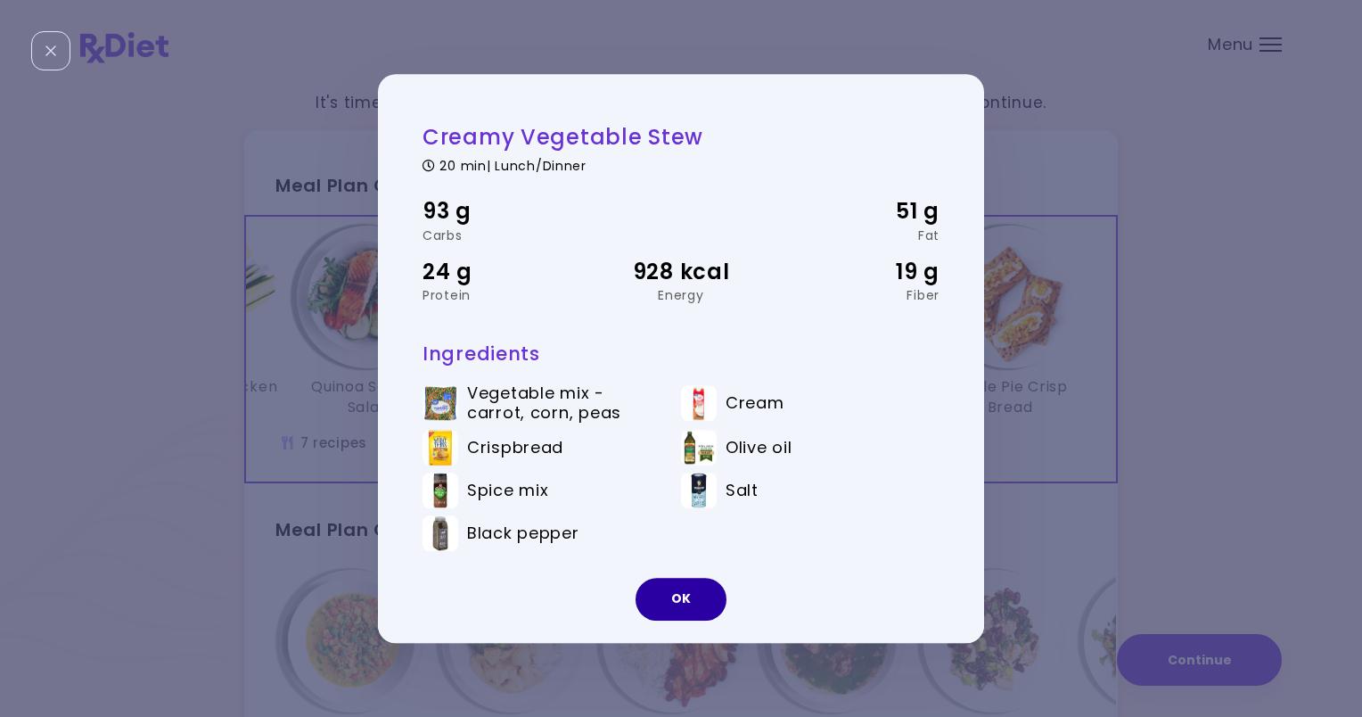
click at [660, 603] on button "OK" at bounding box center [681, 599] width 91 height 43
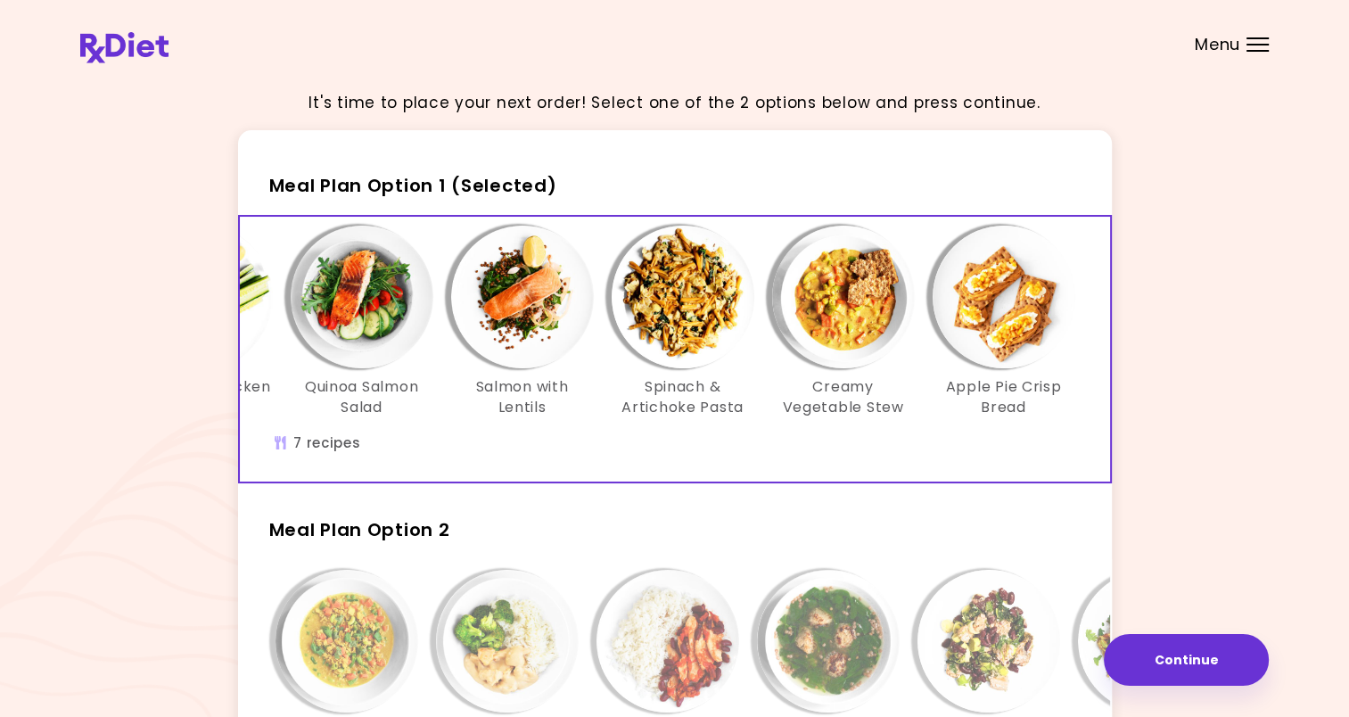
click at [1010, 338] on img "Info - Apple Pie Crisp Bread - Meal Plan Option 1 (Selected)" at bounding box center [1004, 297] width 143 height 143
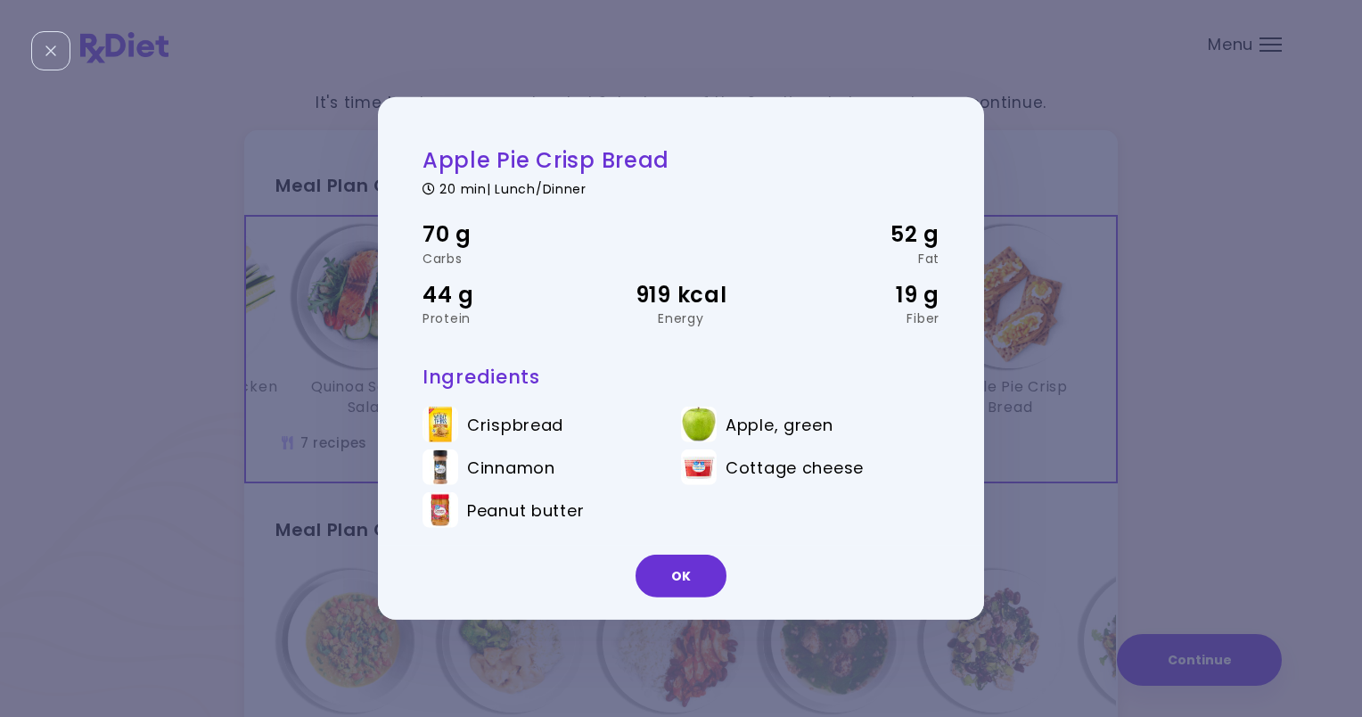
click at [437, 429] on img at bounding box center [441, 425] width 36 height 36
click at [710, 570] on button "OK" at bounding box center [681, 576] width 91 height 43
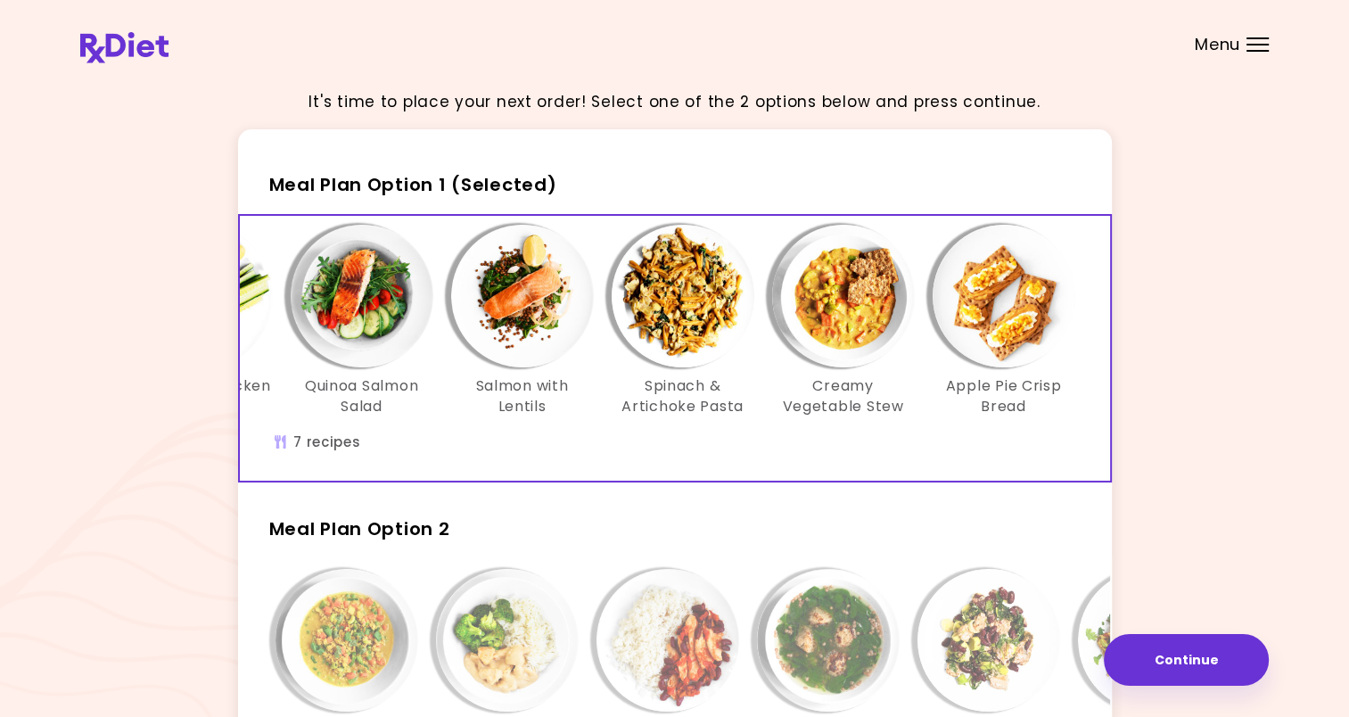
scroll to position [0, 0]
click at [733, 403] on h3 "Spinach & Artichoke Pasta" at bounding box center [683, 397] width 143 height 40
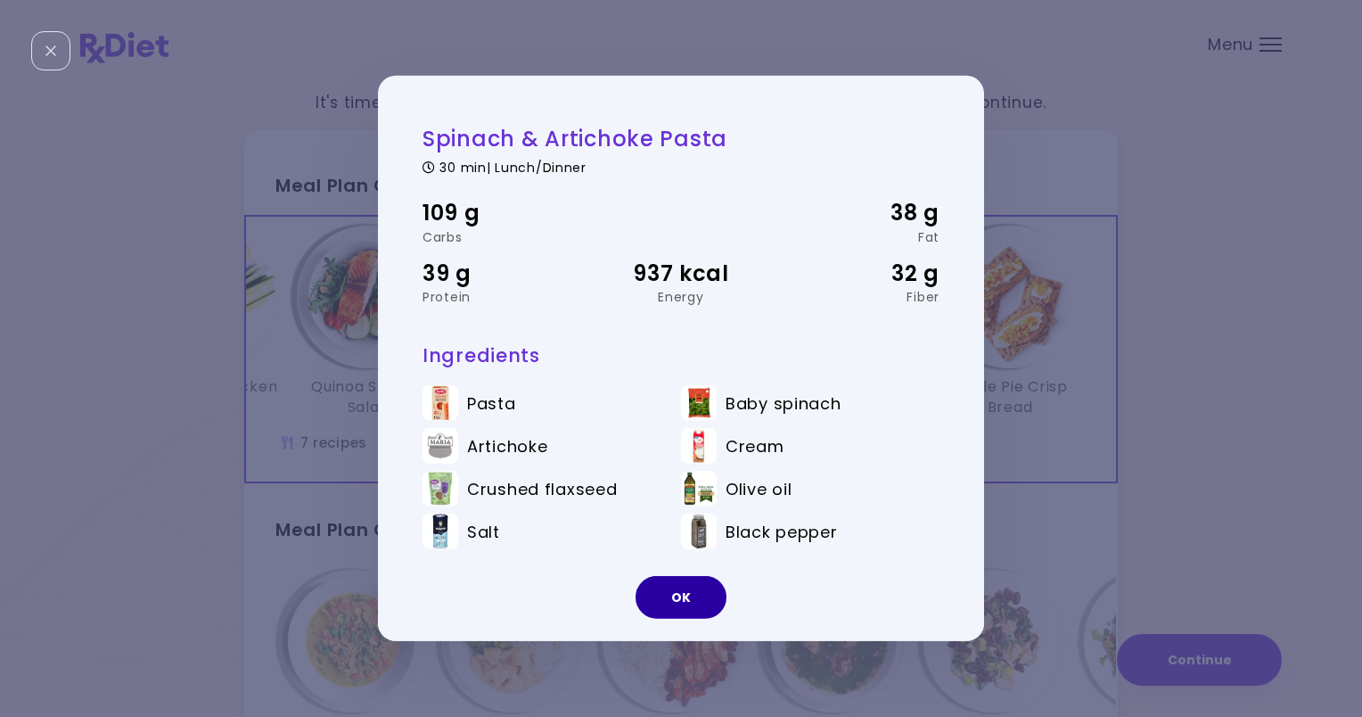
click at [690, 592] on button "OK" at bounding box center [681, 597] width 91 height 43
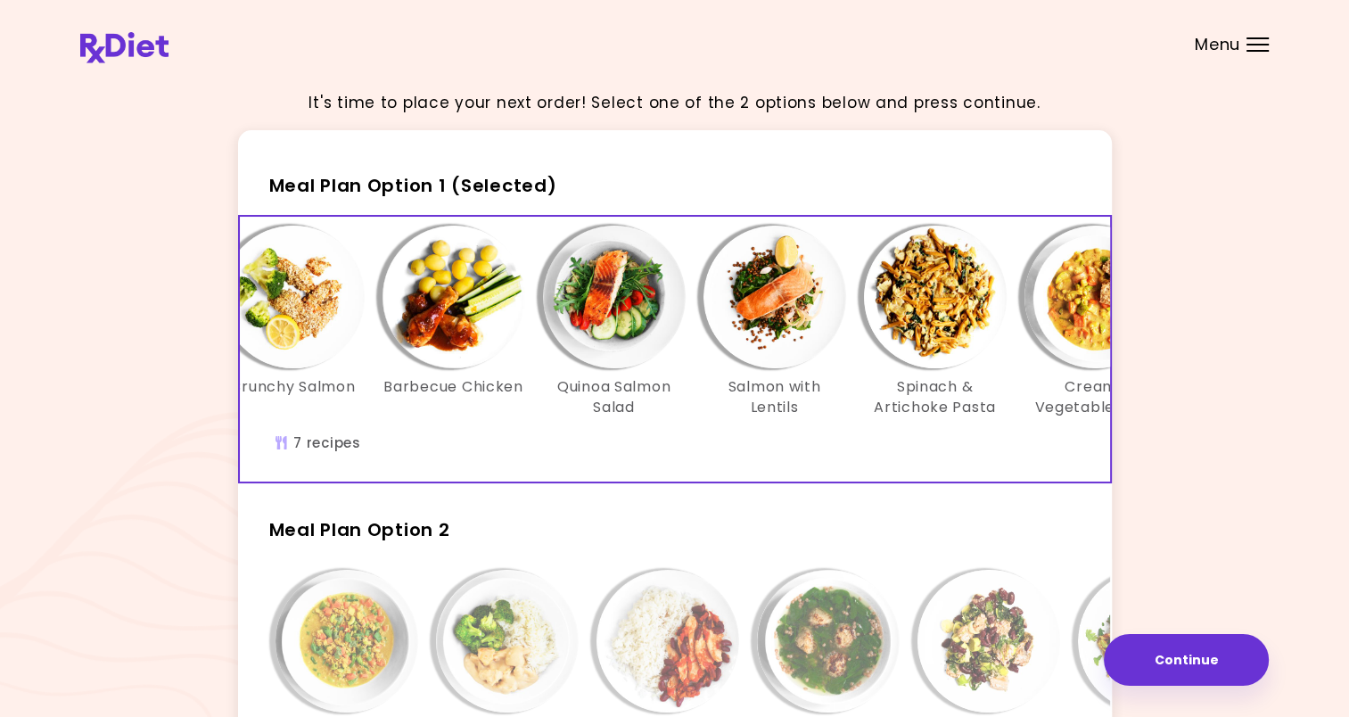
scroll to position [0, 14]
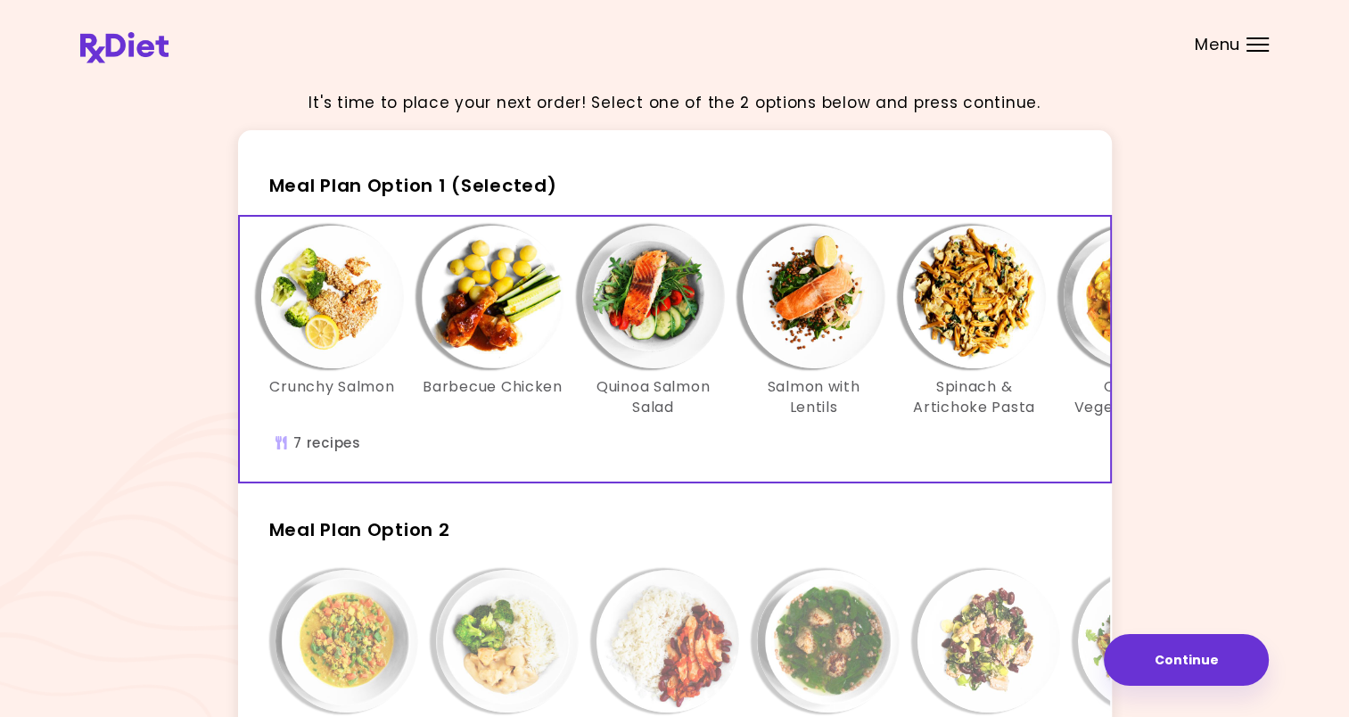
click at [470, 341] on img "Info - Barbecue Chicken - Meal Plan Option 1 (Selected)" at bounding box center [493, 297] width 143 height 143
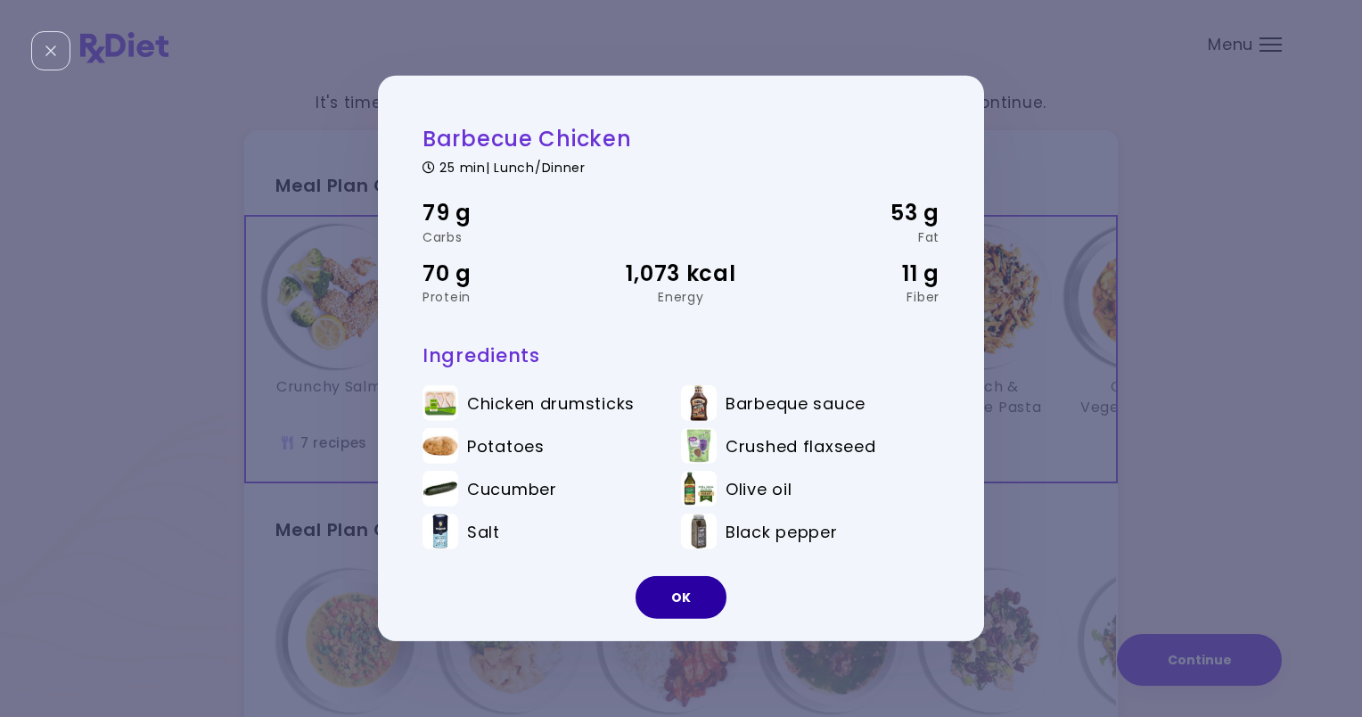
click at [705, 606] on button "OK" at bounding box center [681, 597] width 91 height 43
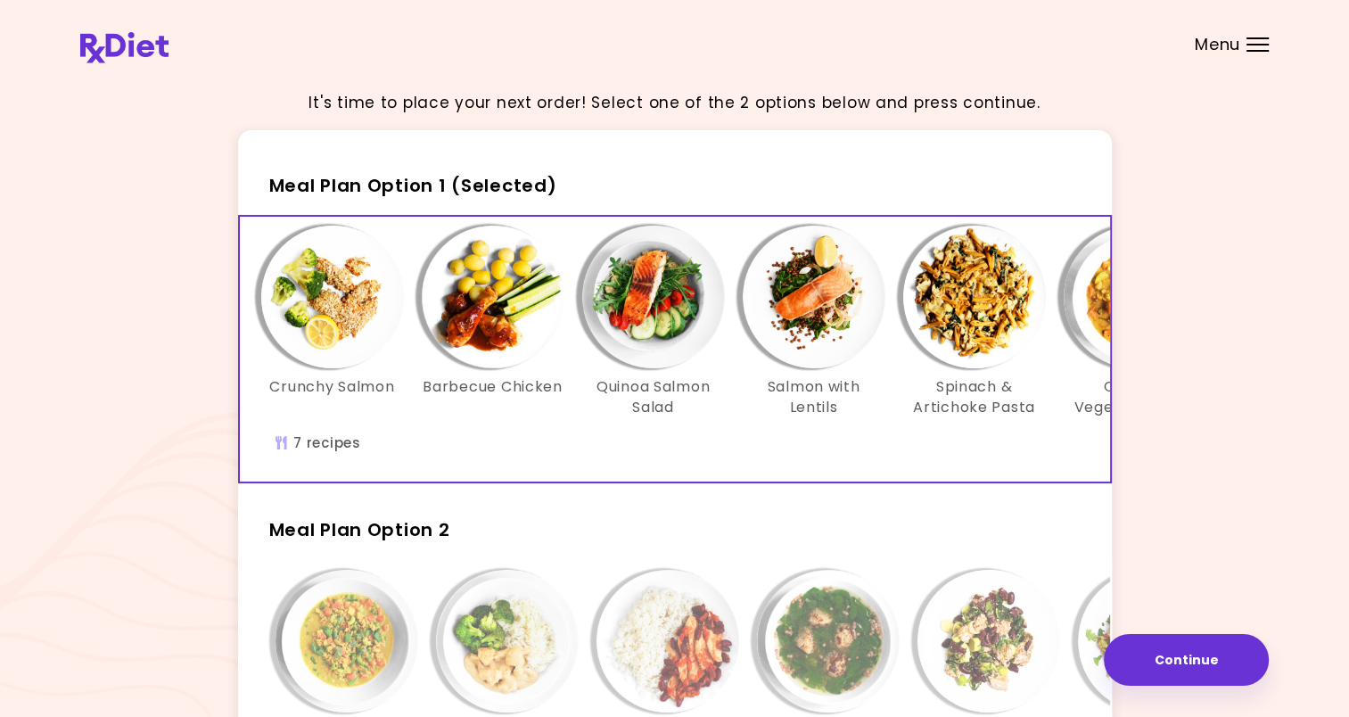
click at [335, 325] on img "Info - Crunchy Salmon - Meal Plan Option 1 (Selected)" at bounding box center [332, 297] width 143 height 143
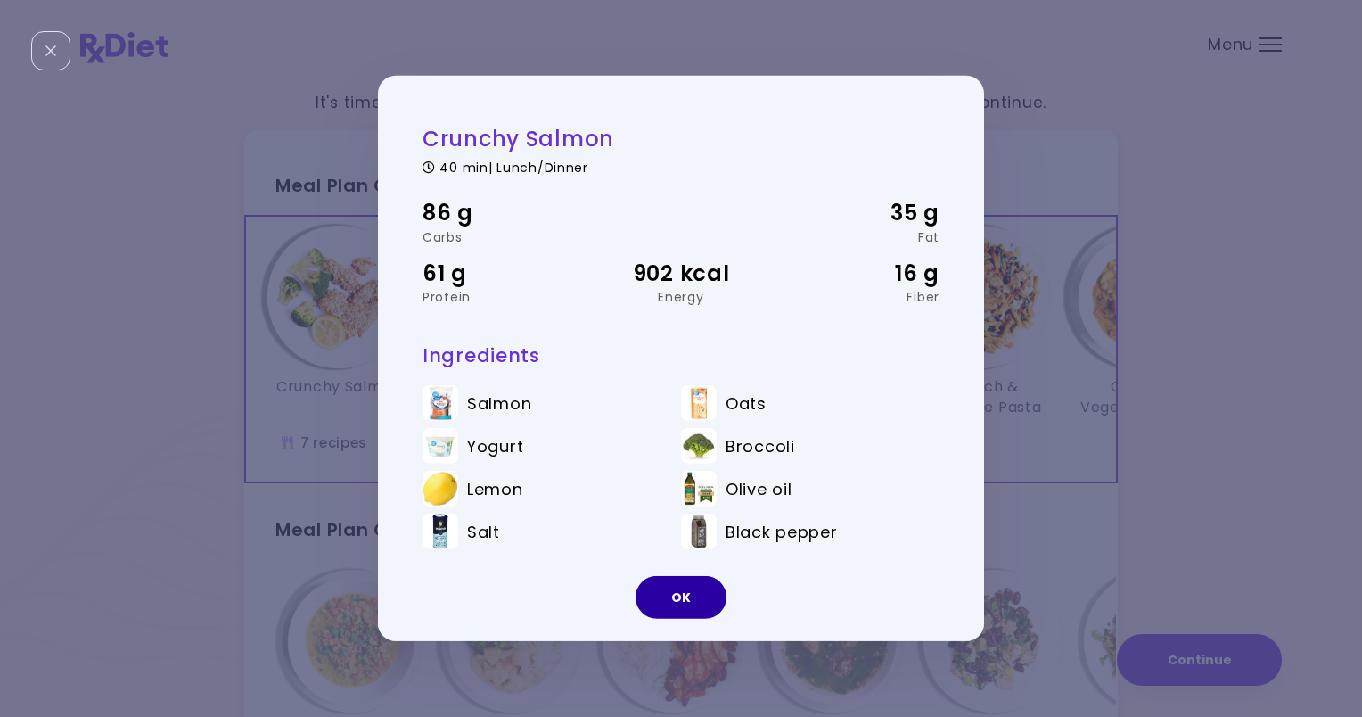
click at [695, 606] on button "OK" at bounding box center [681, 597] width 91 height 43
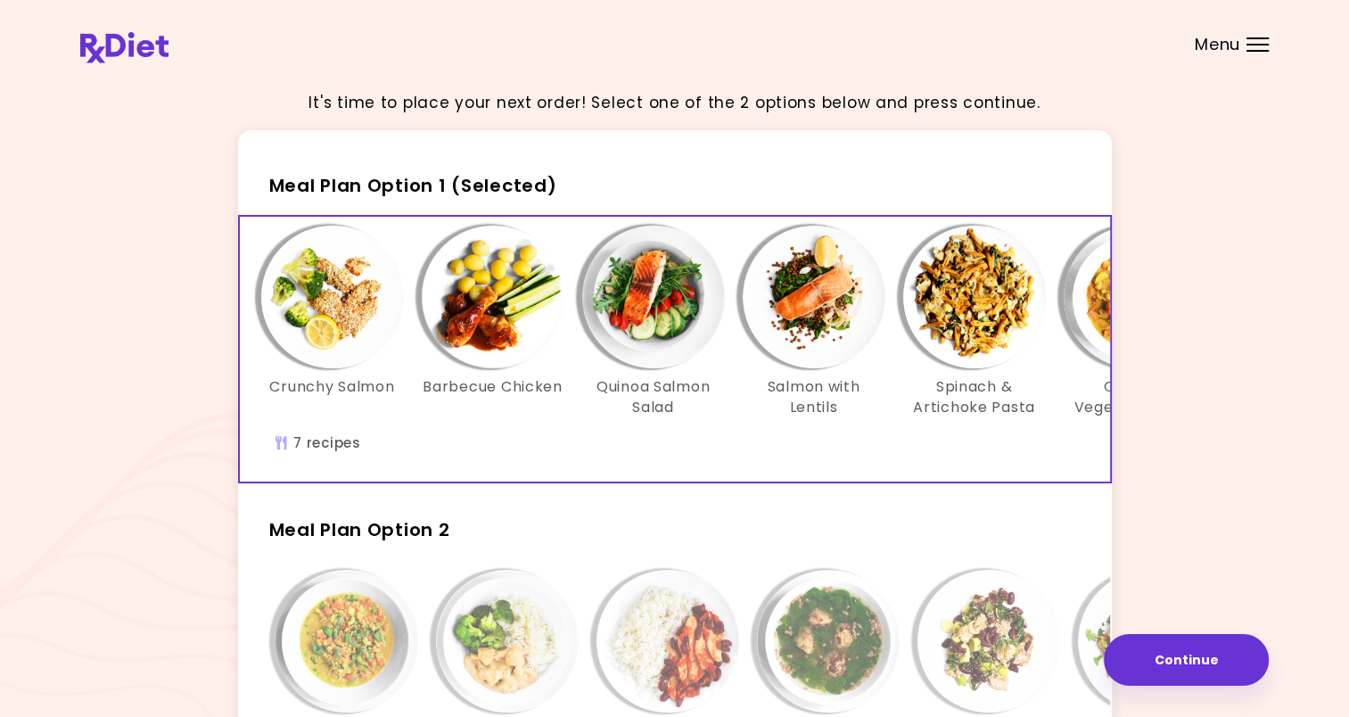
click at [1001, 385] on h3 "Spinach & Artichoke Pasta" at bounding box center [974, 397] width 143 height 40
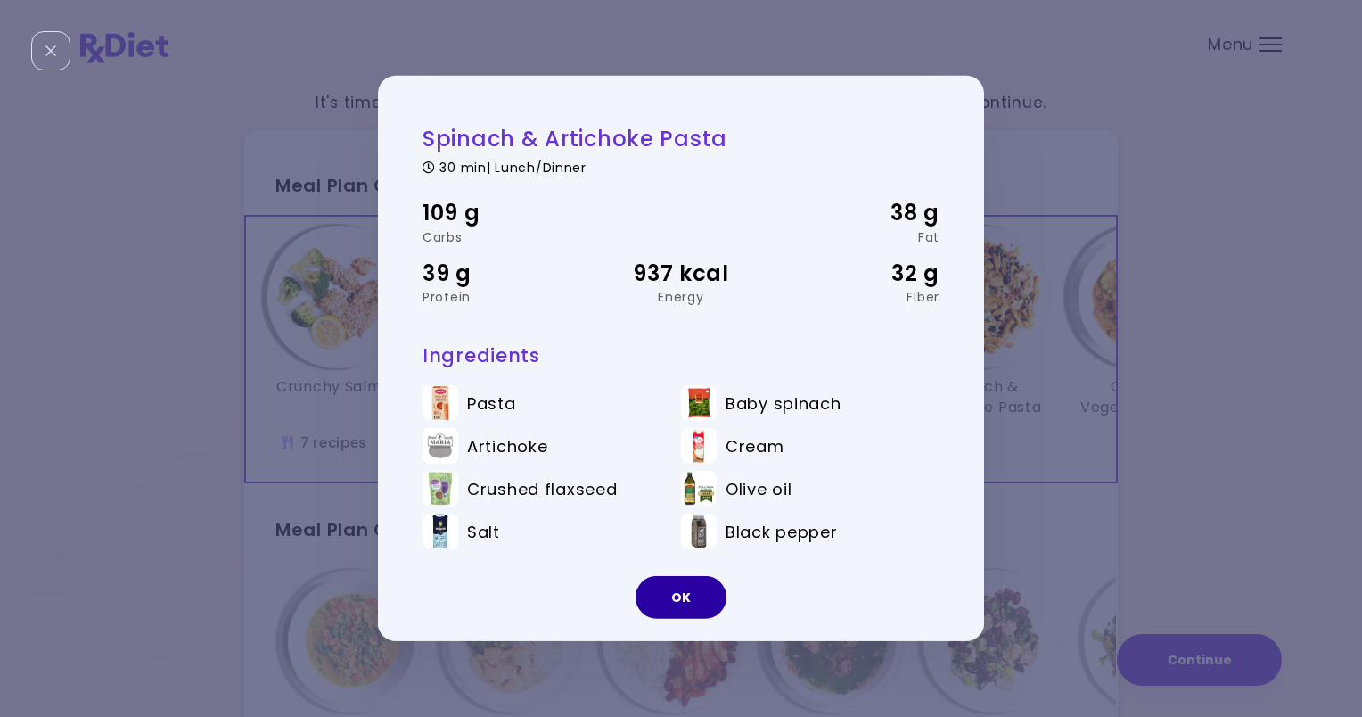
click at [691, 609] on button "OK" at bounding box center [681, 597] width 91 height 43
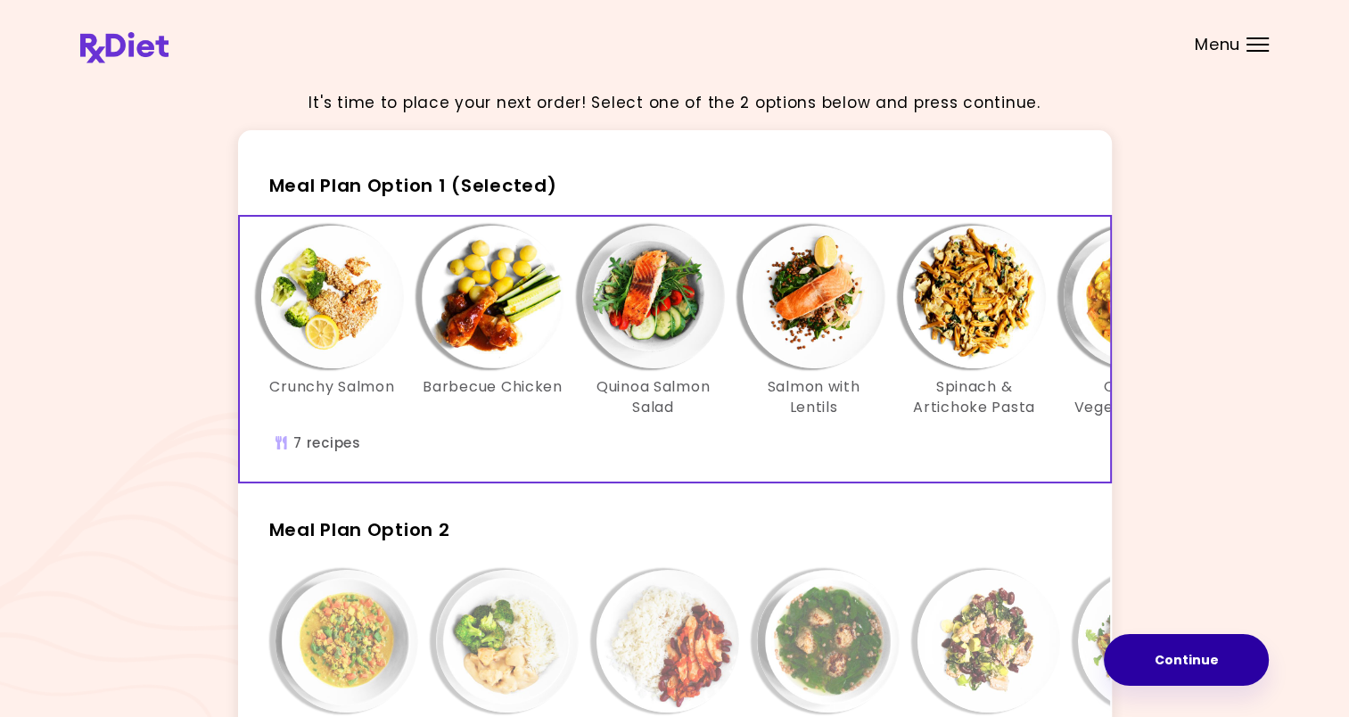
click at [1174, 656] on button "Continue" at bounding box center [1186, 660] width 165 height 52
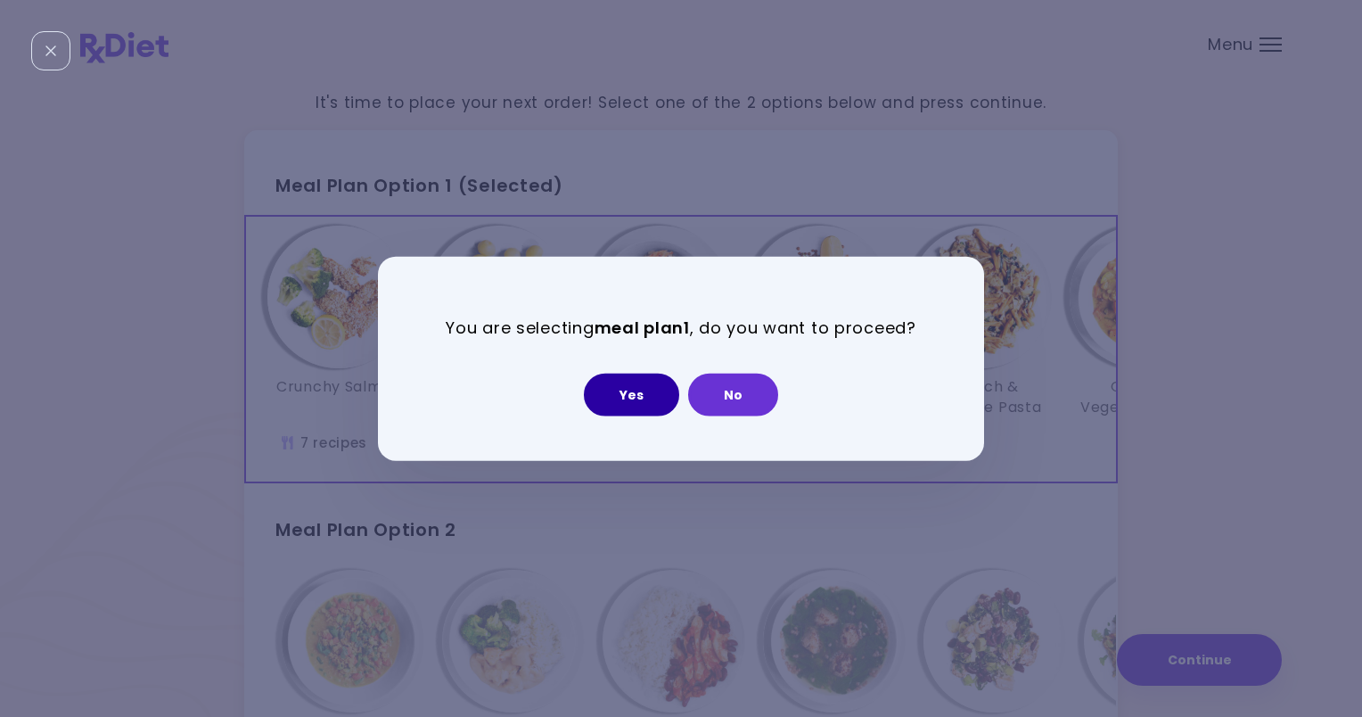
click at [623, 397] on button "Yes" at bounding box center [631, 394] width 95 height 43
select select "**********"
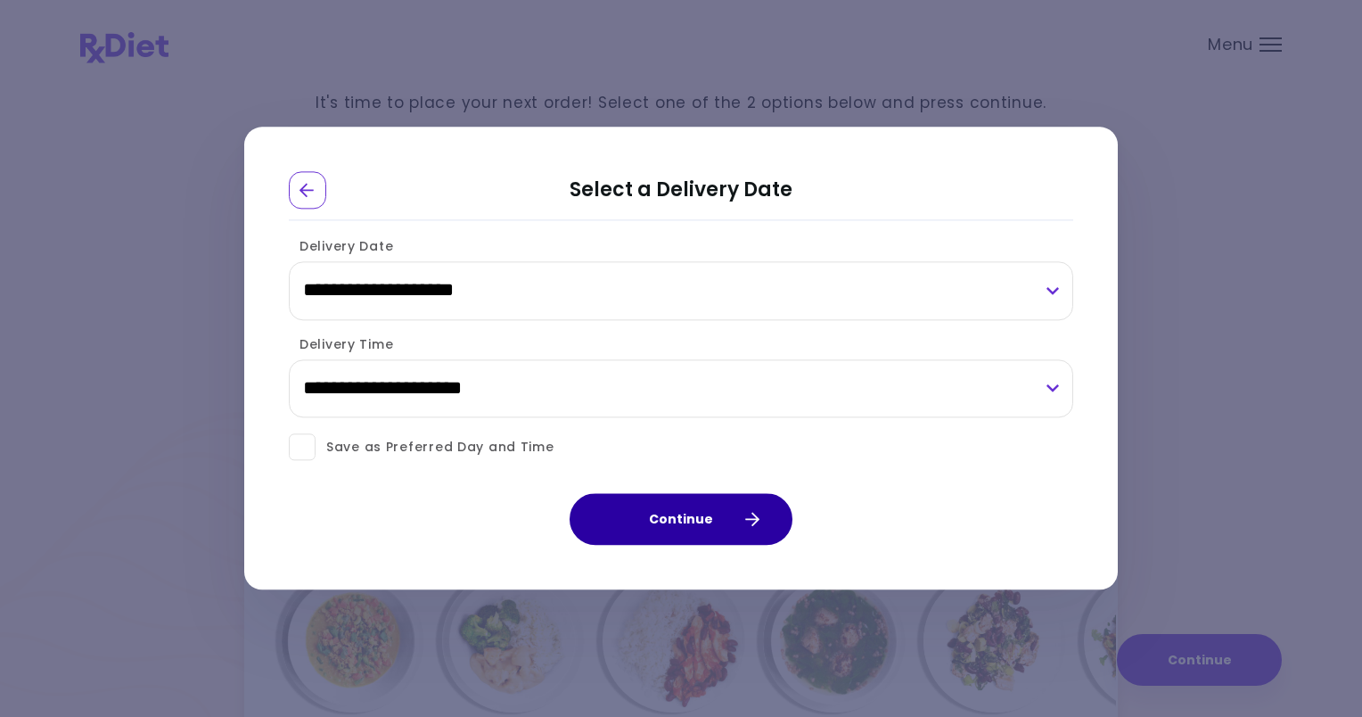
click at [699, 528] on button "Continue" at bounding box center [681, 520] width 223 height 52
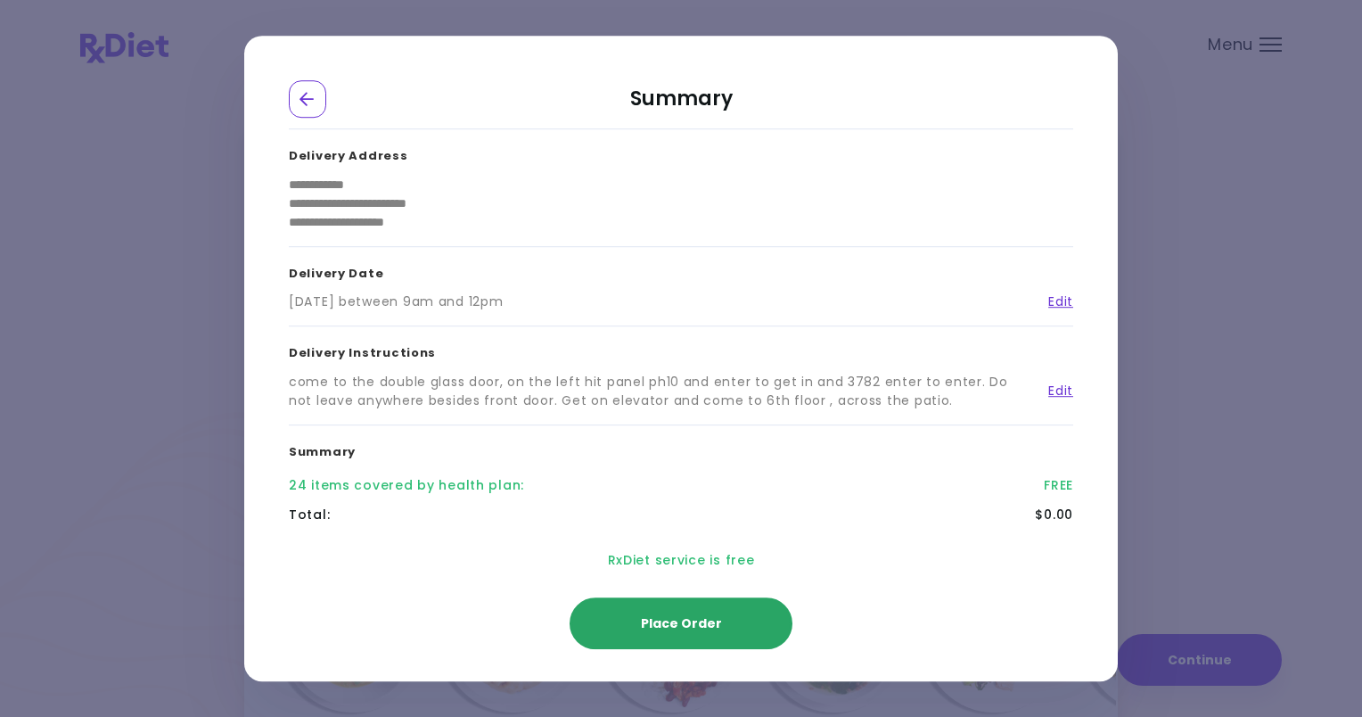
click at [697, 623] on span "Place Order" at bounding box center [681, 623] width 81 height 18
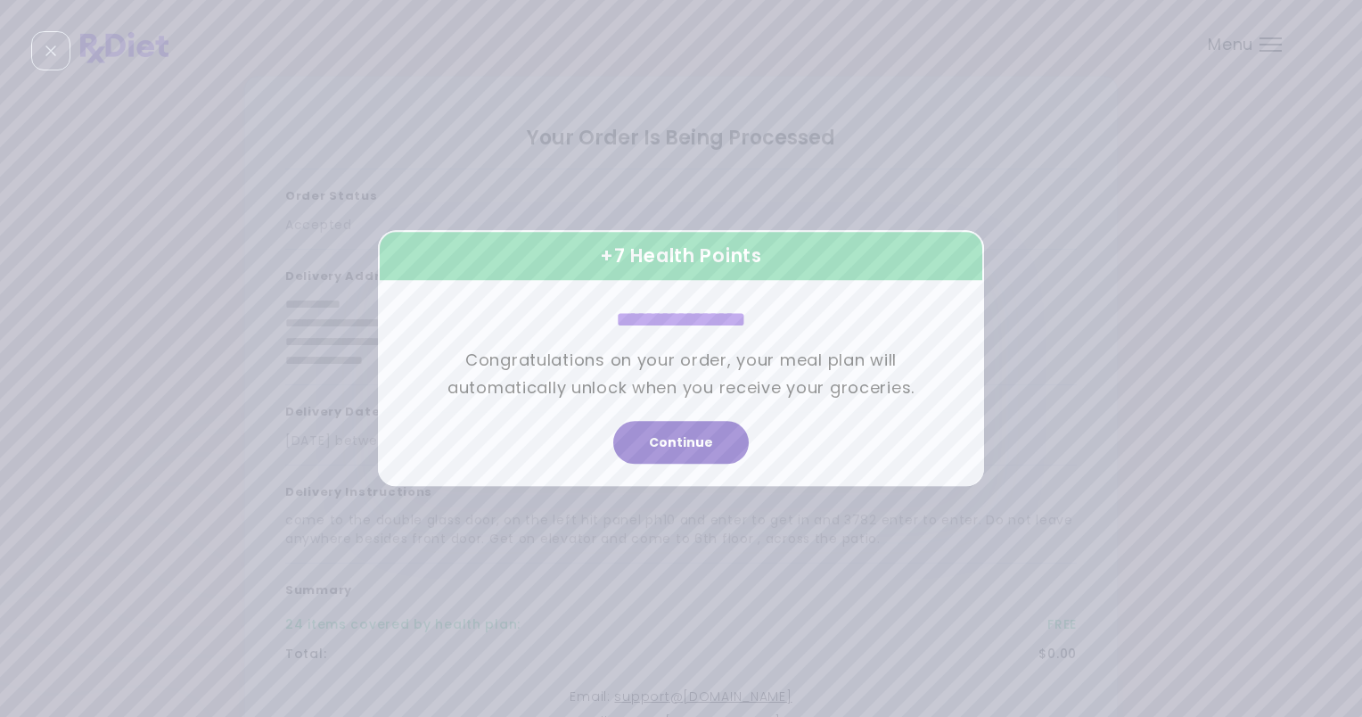
click at [666, 447] on button "Continue" at bounding box center [681, 443] width 136 height 43
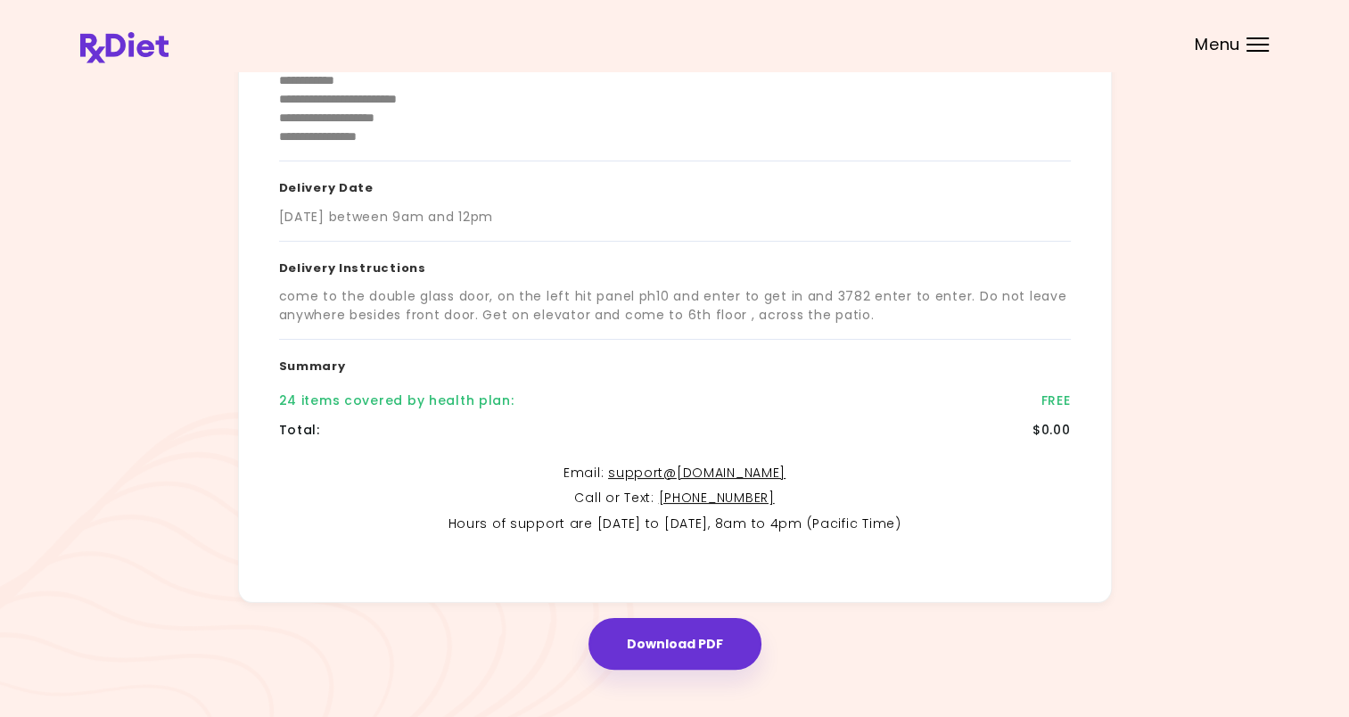
scroll to position [250, 0]
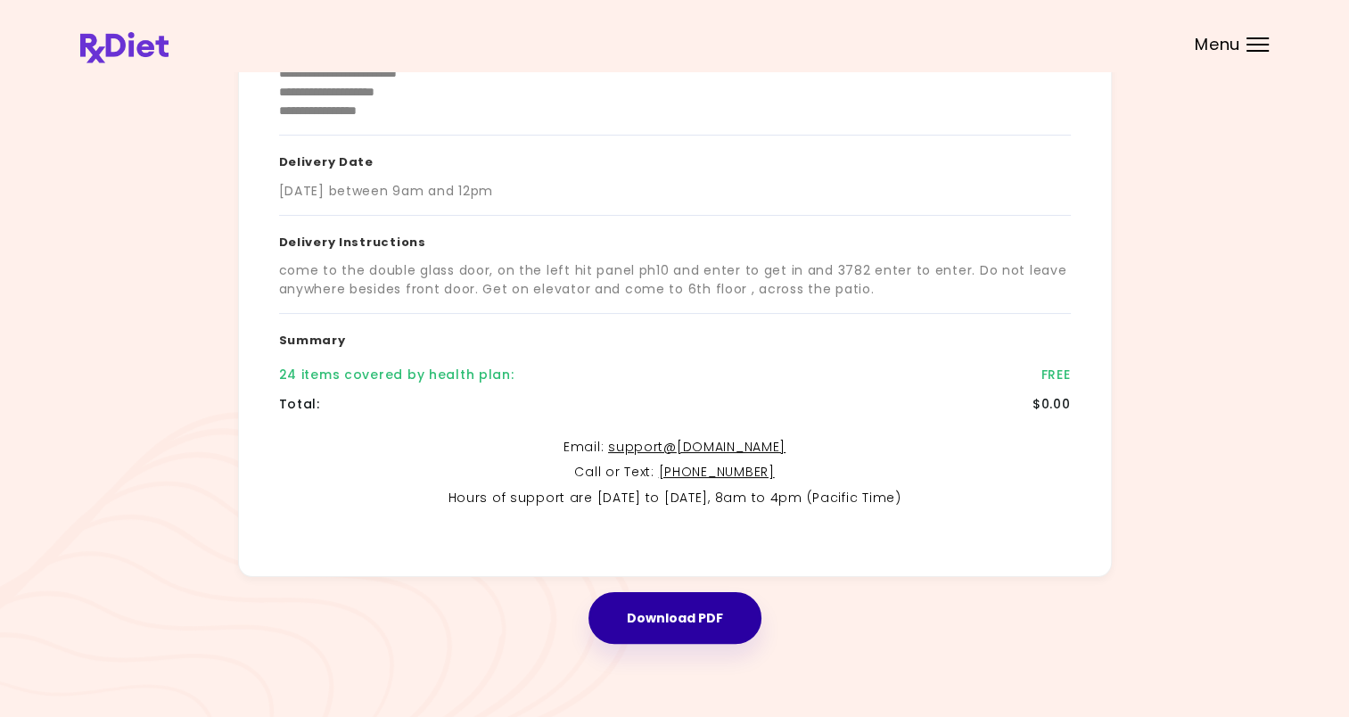
click at [678, 624] on button "Download PDF" at bounding box center [674, 618] width 173 height 52
click at [1257, 37] on div at bounding box center [1257, 38] width 22 height 2
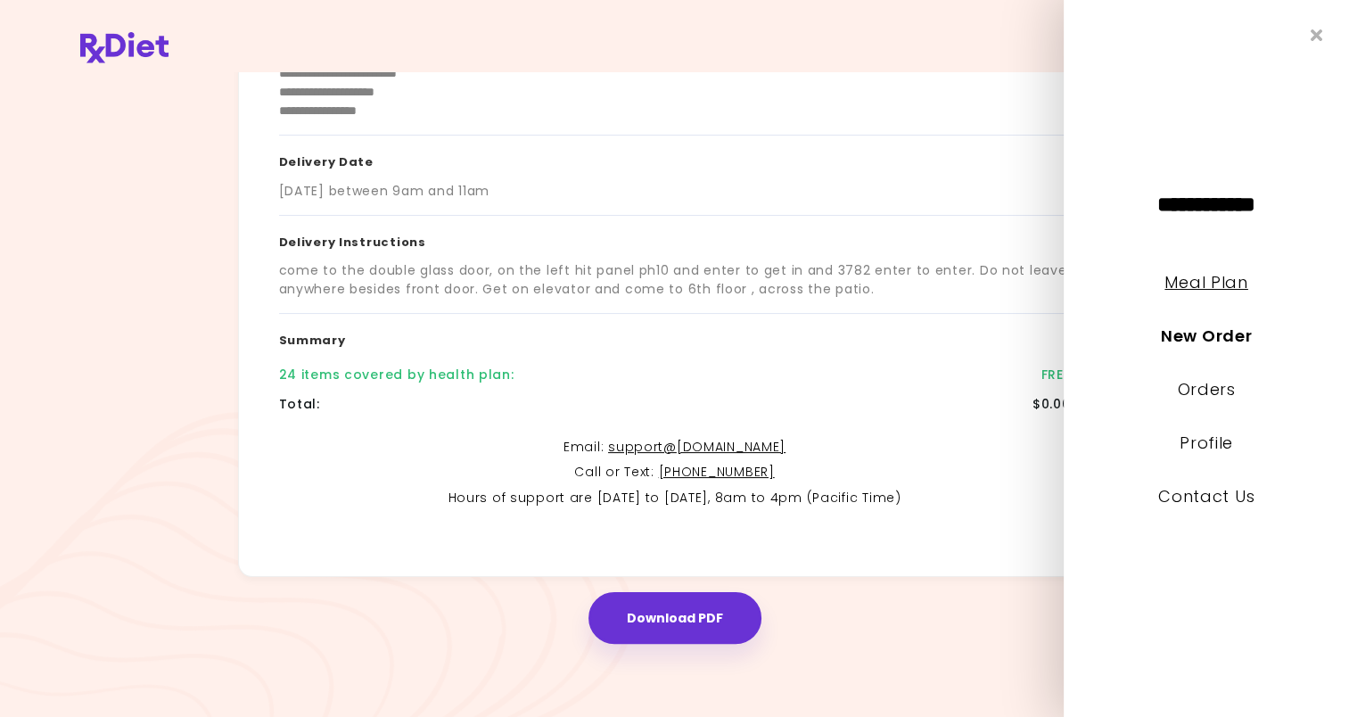
click at [1213, 280] on link "Meal Plan" at bounding box center [1205, 282] width 83 height 22
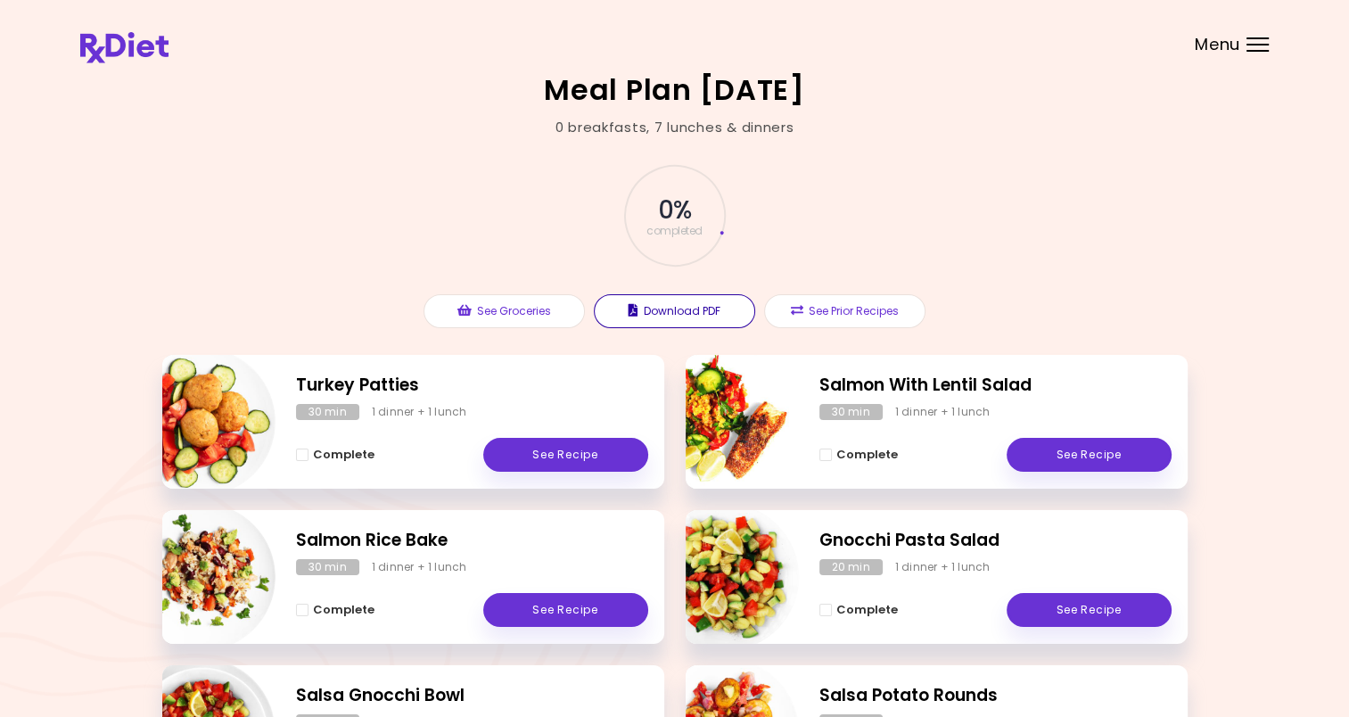
click at [682, 315] on button "Download PDF" at bounding box center [674, 311] width 161 height 34
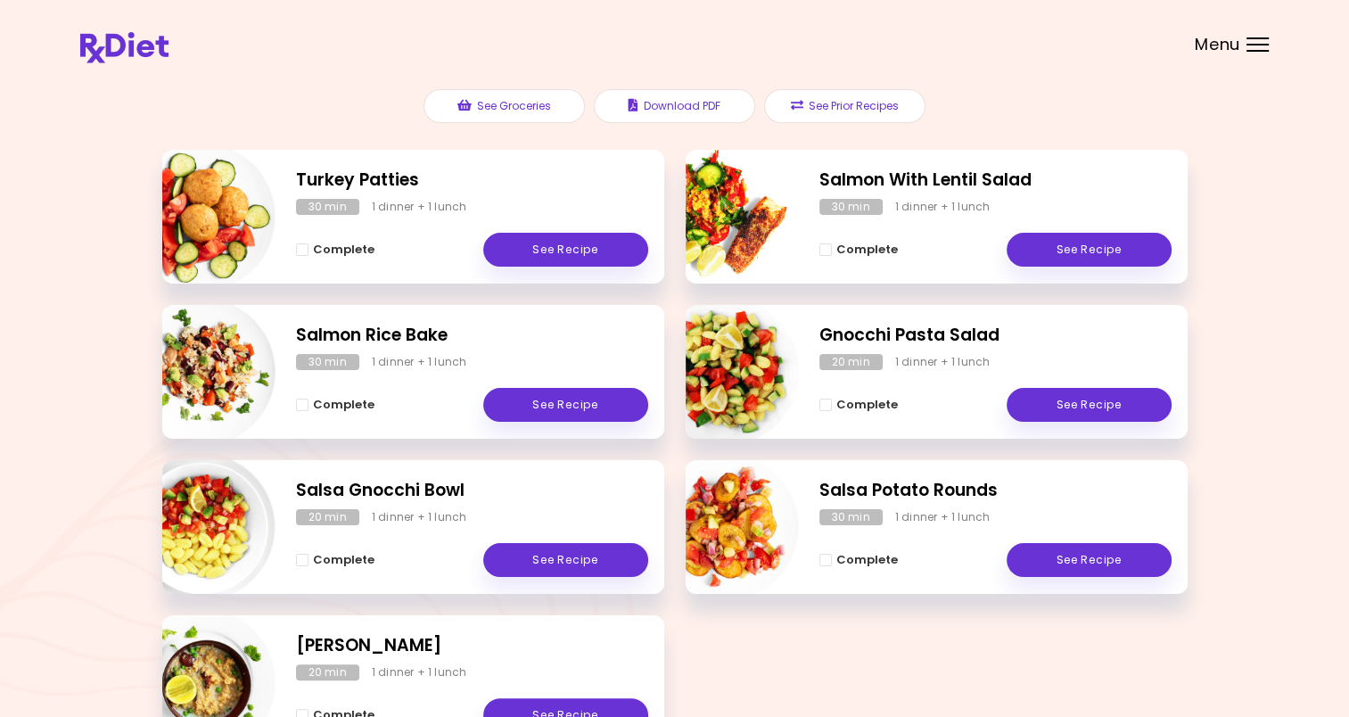
scroll to position [334, 0]
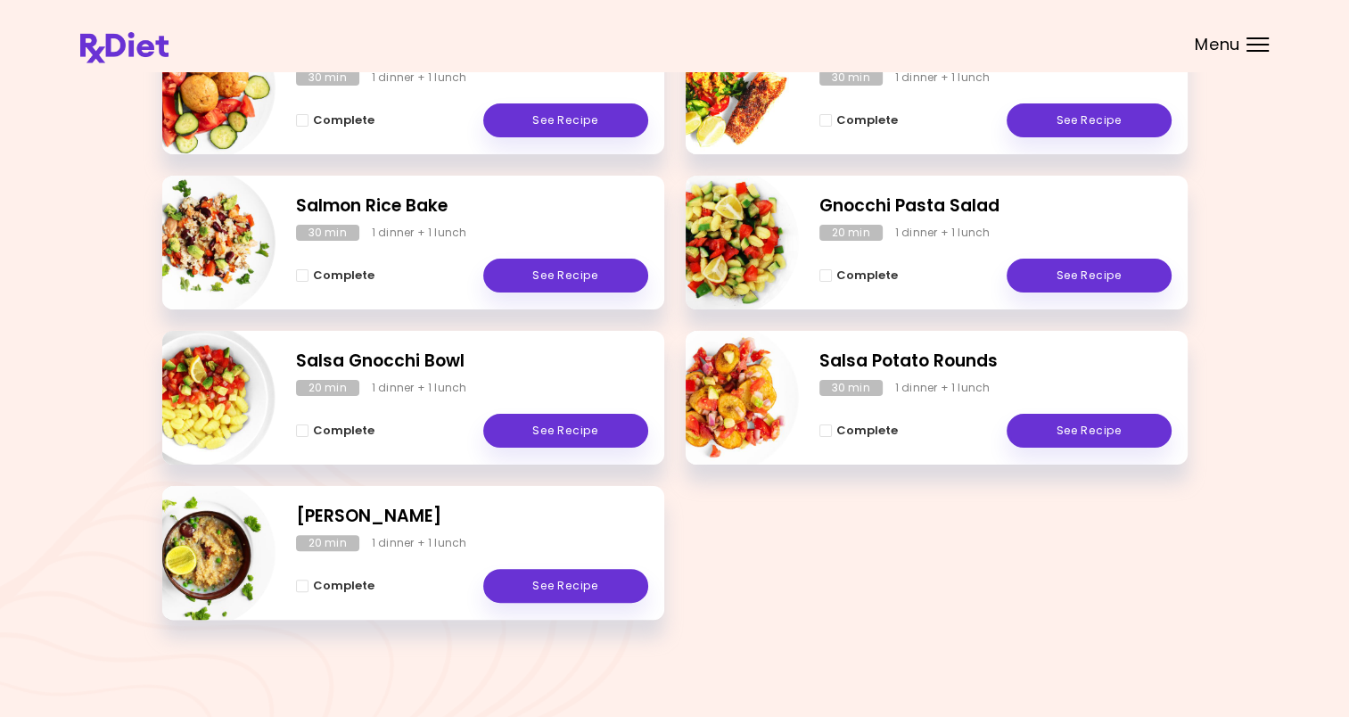
click at [721, 408] on img "Info - Salsa Potato Rounds" at bounding box center [725, 398] width 148 height 148
select select "*"
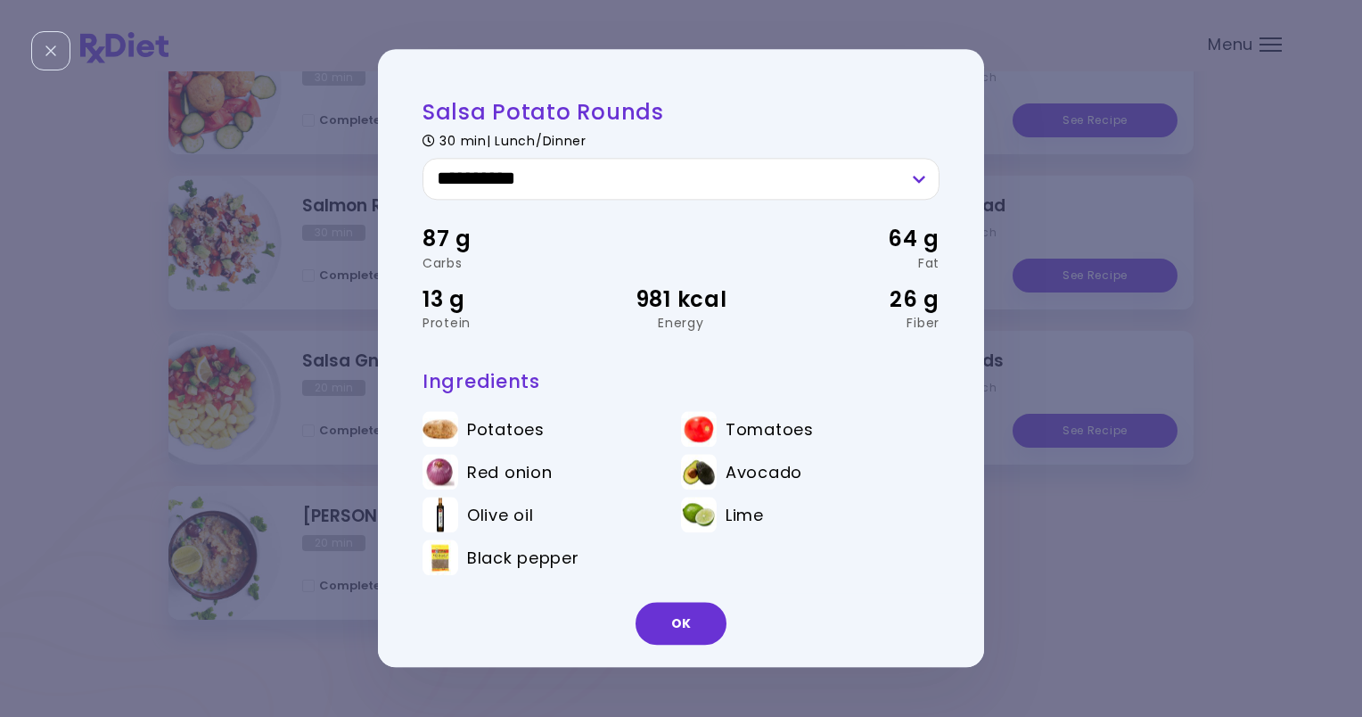
click at [1145, 635] on div "**********" at bounding box center [681, 358] width 1362 height 717
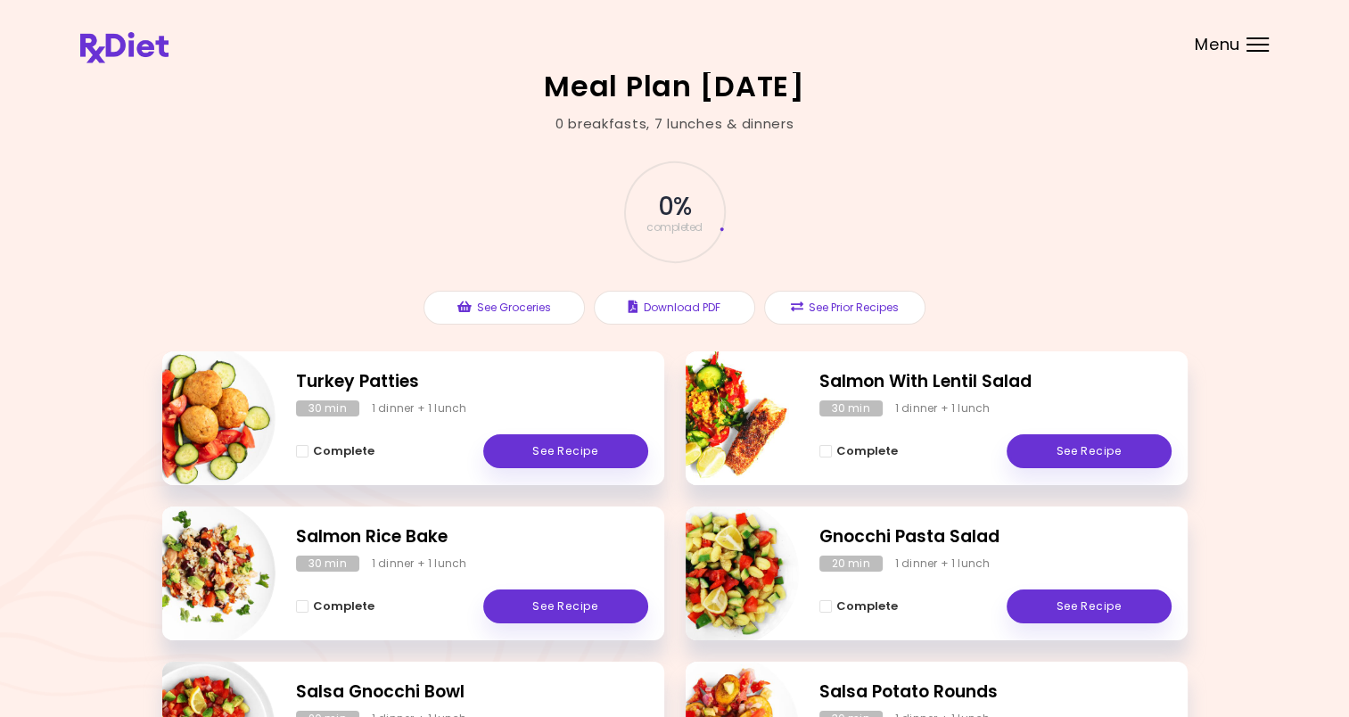
scroll to position [0, 0]
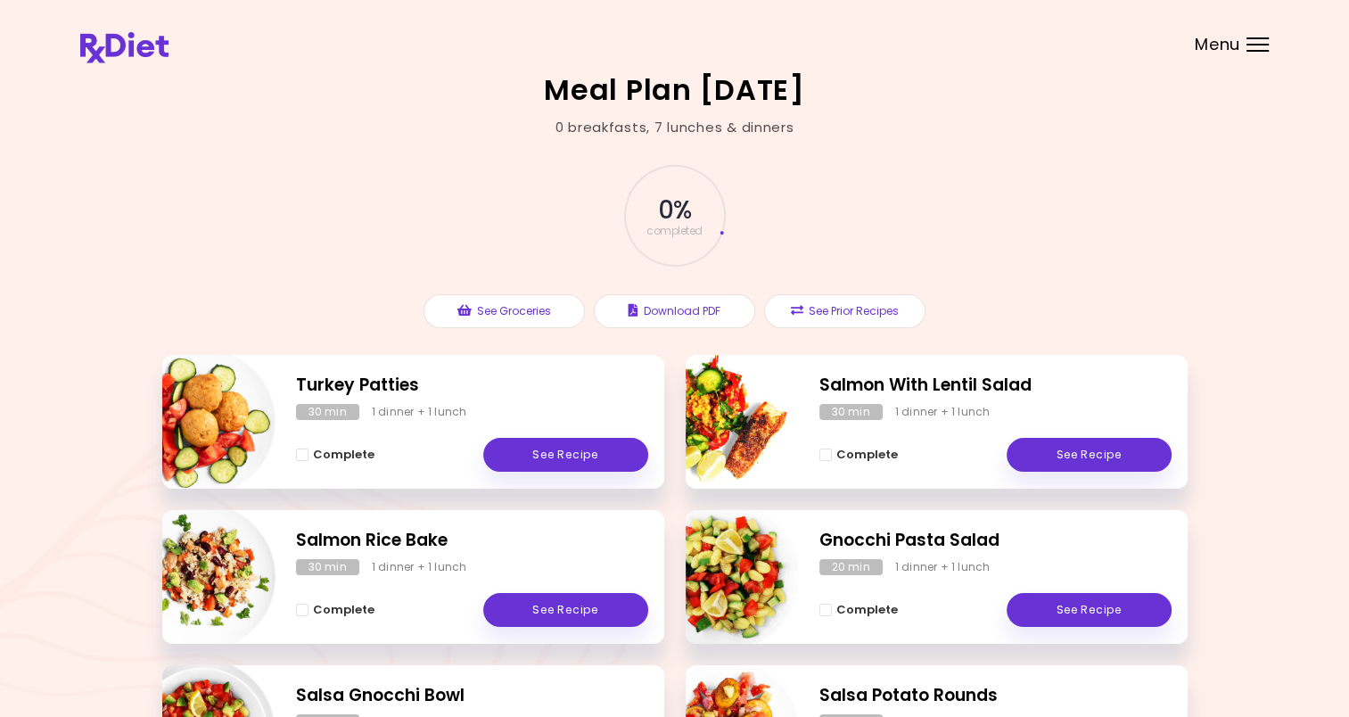
click at [1259, 49] on div "Menu" at bounding box center [1257, 44] width 22 height 14
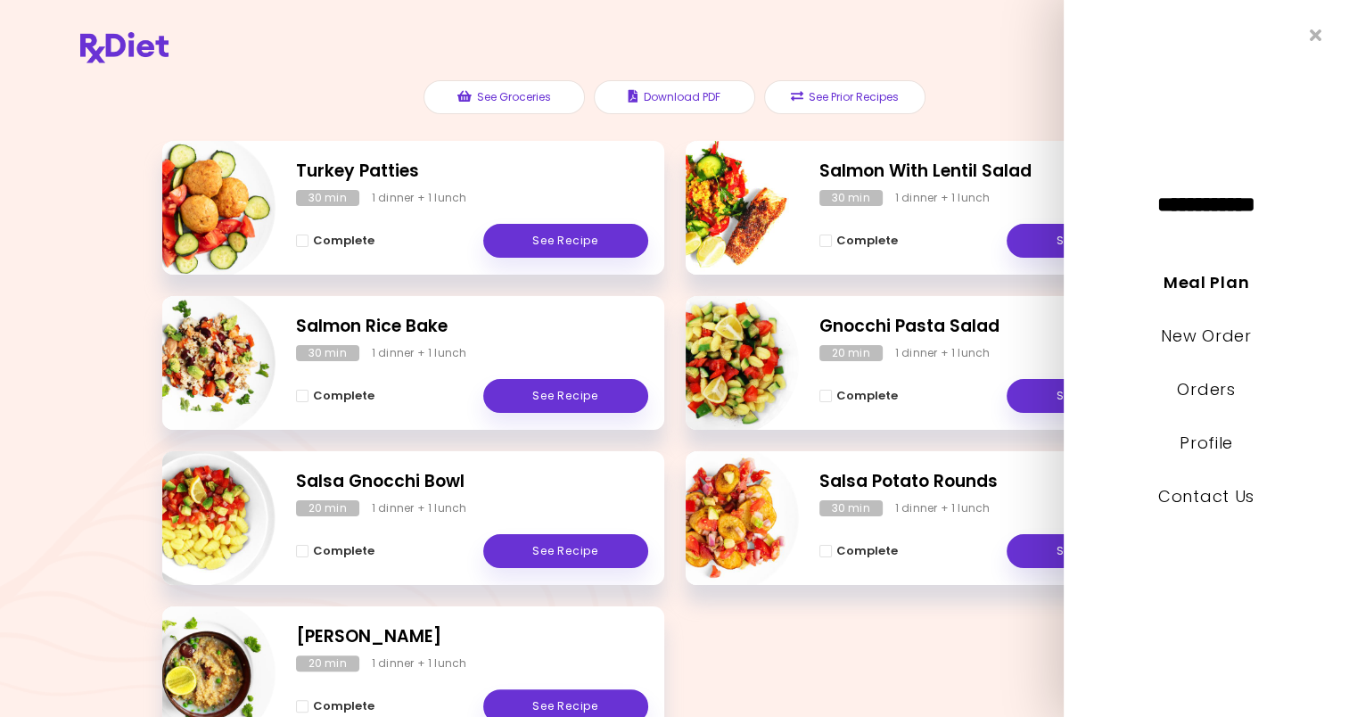
scroll to position [267, 0]
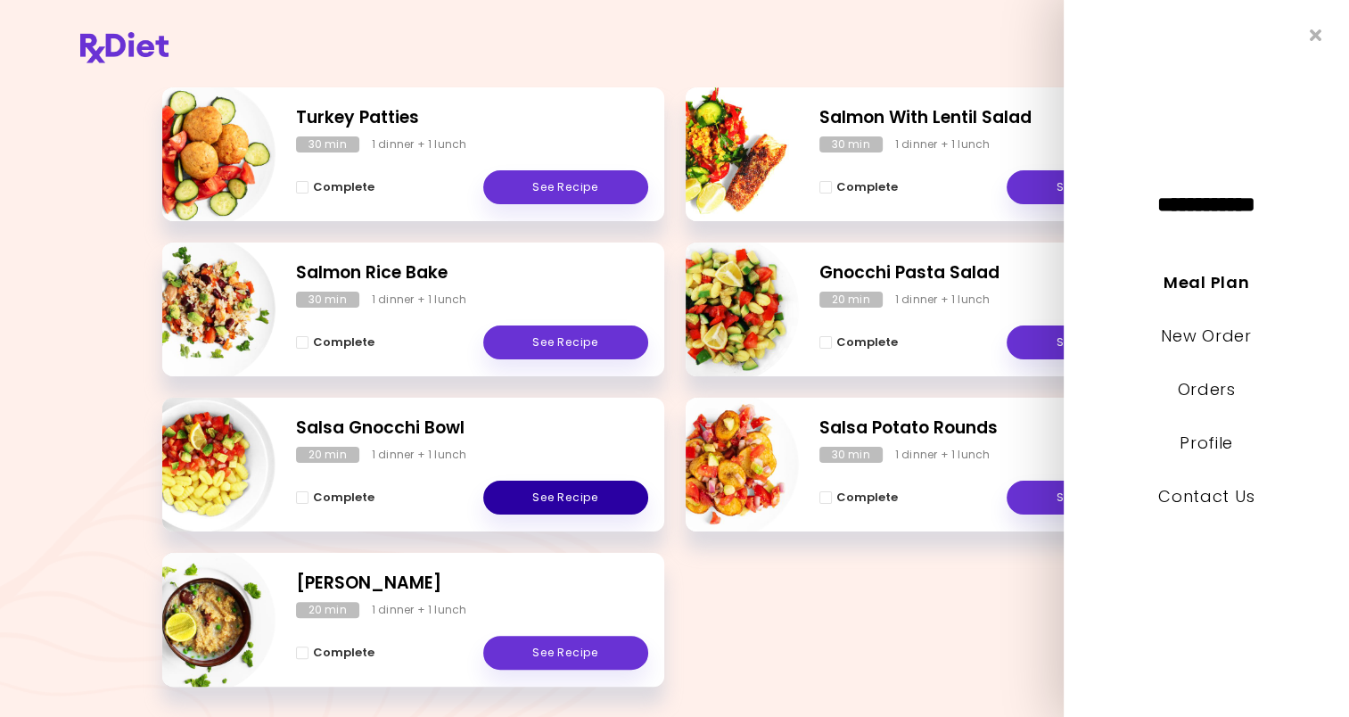
click at [592, 503] on link "See Recipe" at bounding box center [565, 498] width 165 height 34
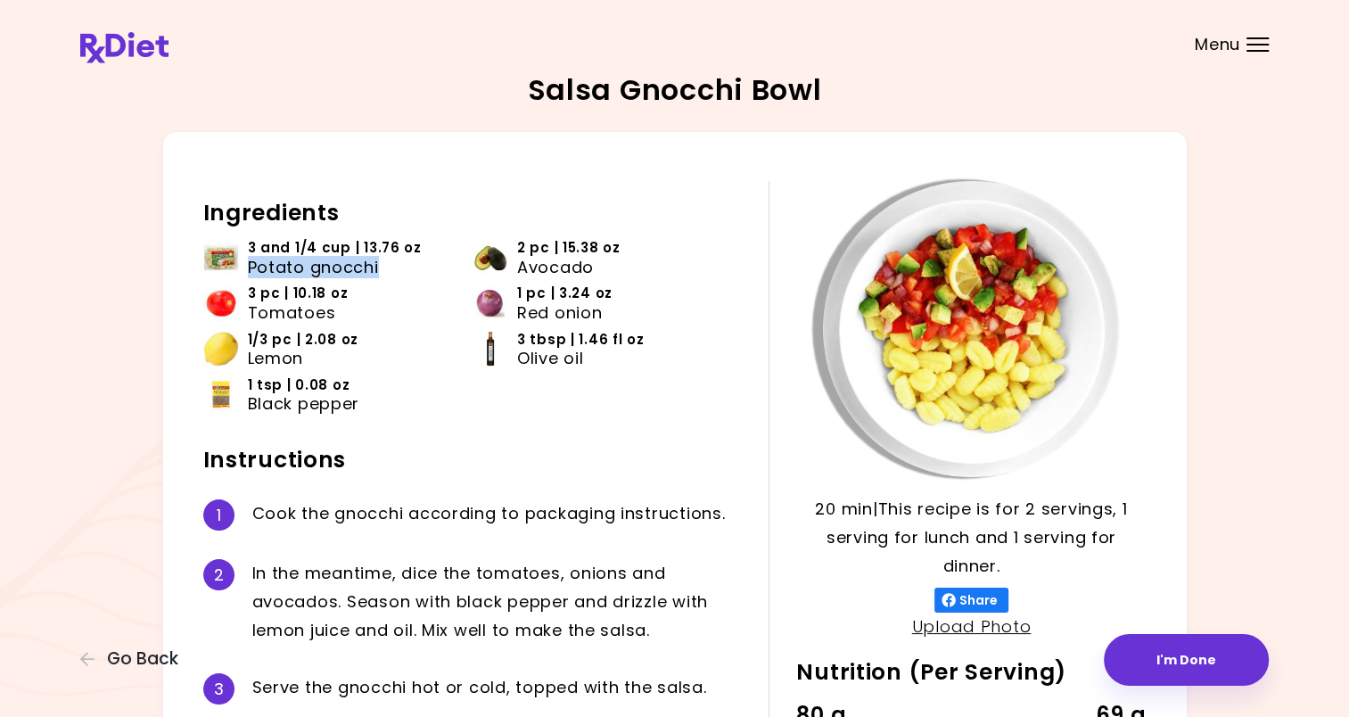
drag, startPoint x: 244, startPoint y: 267, endPoint x: 384, endPoint y: 264, distance: 140.0
click at [384, 264] on li "3 and 1/4 cup | 13.76 oz Potato gnocchi" at bounding box center [337, 260] width 269 height 45
drag, startPoint x: 384, startPoint y: 264, endPoint x: 366, endPoint y: 267, distance: 18.0
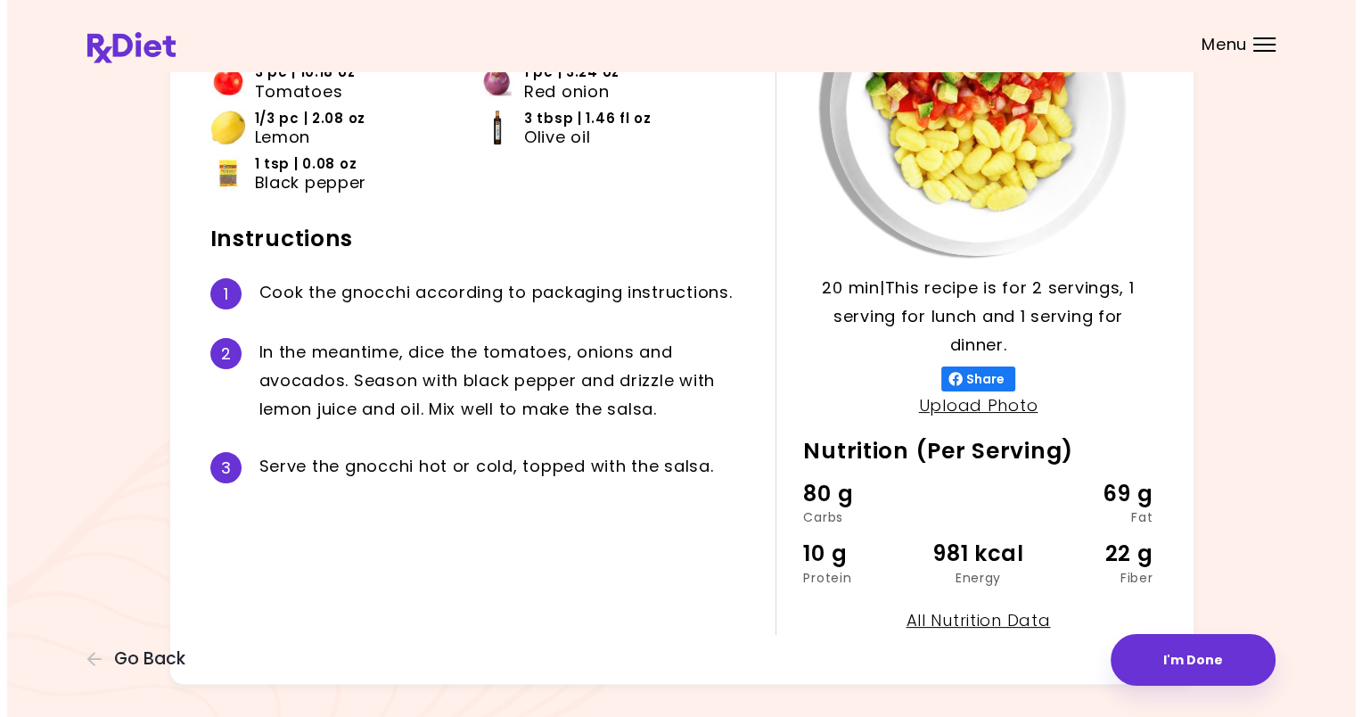
scroll to position [264, 0]
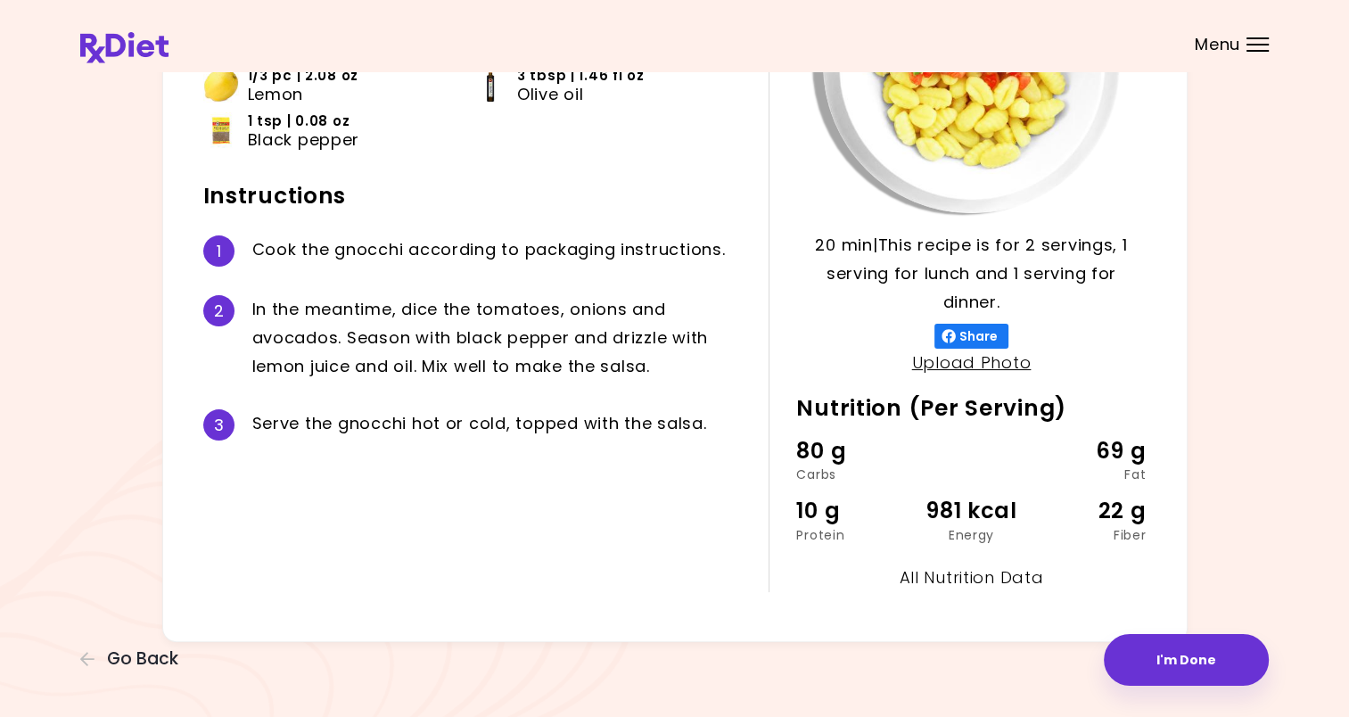
click at [1010, 576] on link "All Nutrition Data" at bounding box center [971, 577] width 144 height 22
select select "*"
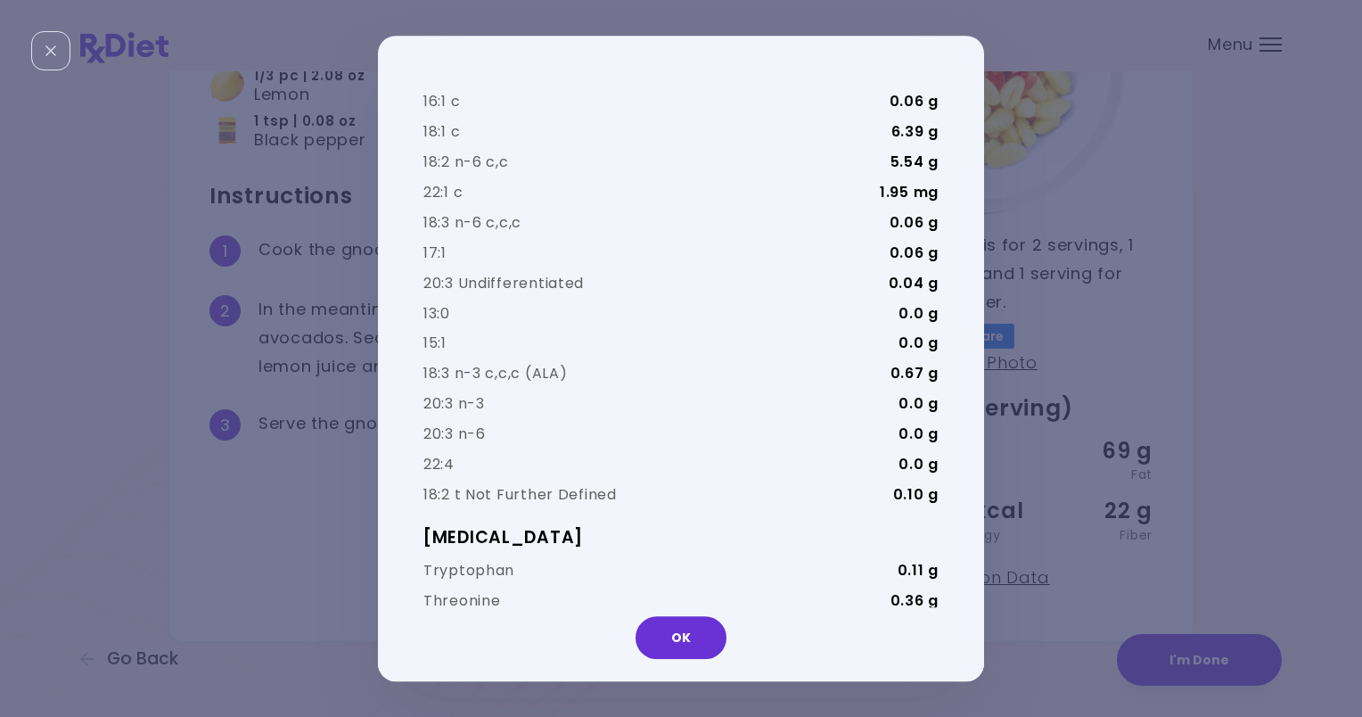
scroll to position [3566, 0]
